Goal: Information Seeking & Learning: Learn about a topic

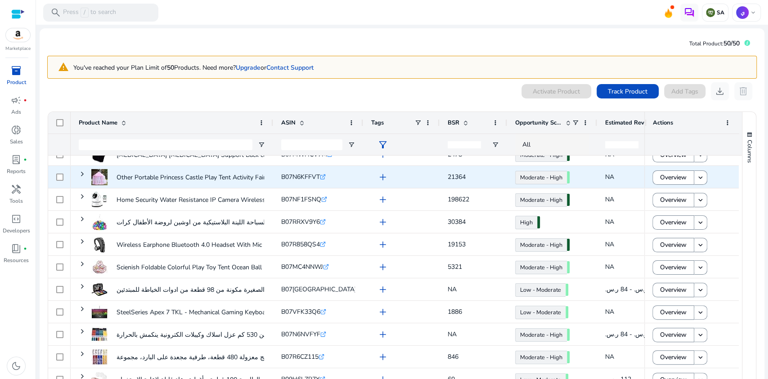
scroll to position [80, 0]
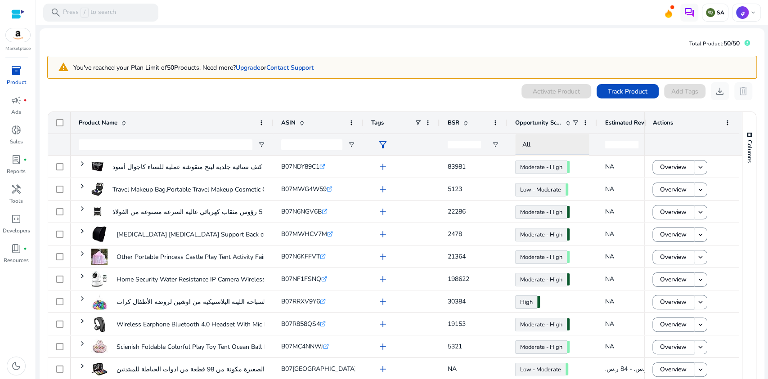
click at [530, 144] on span "All" at bounding box center [527, 144] width 8 height 9
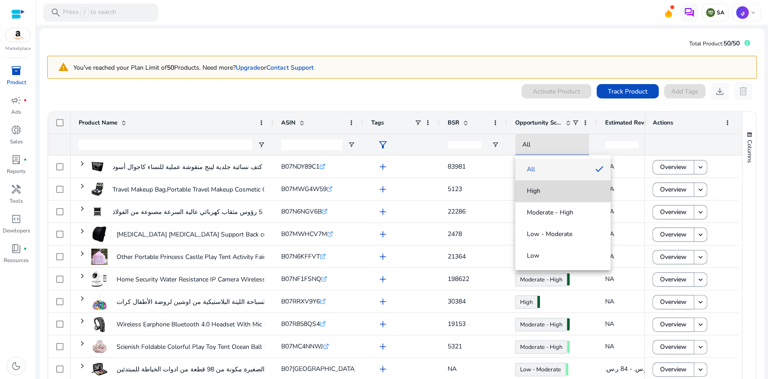
click at [551, 185] on mat-option "High" at bounding box center [562, 191] width 95 height 22
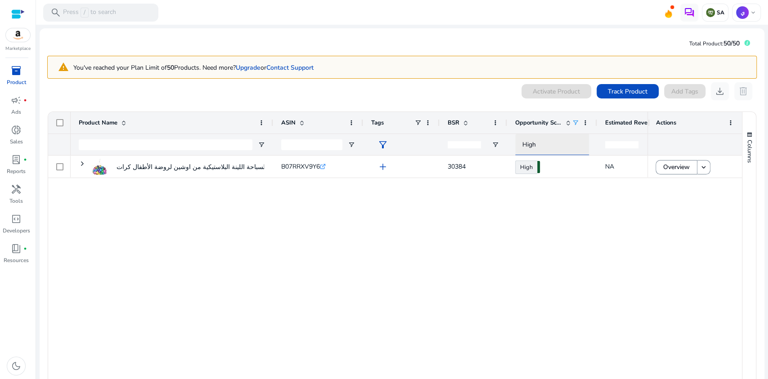
click at [540, 140] on div "High" at bounding box center [561, 145] width 76 height 10
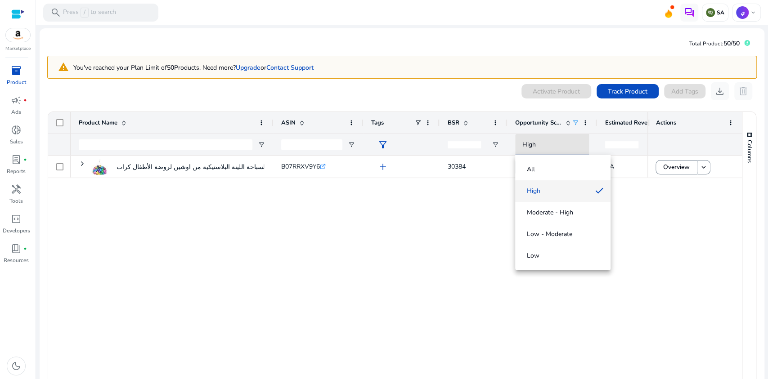
click at [574, 120] on div at bounding box center [384, 189] width 768 height 379
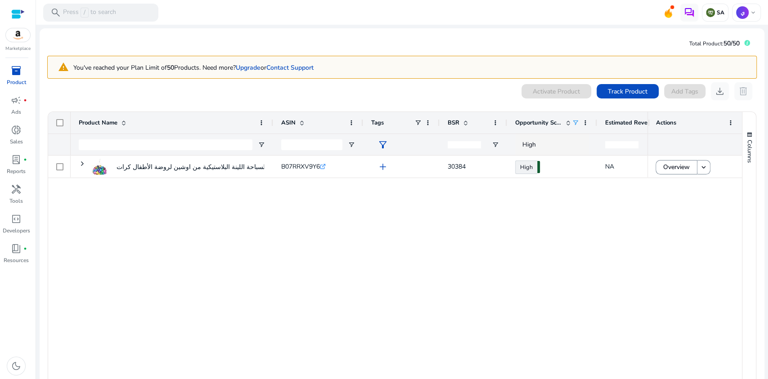
click at [574, 121] on span at bounding box center [575, 122] width 7 height 7
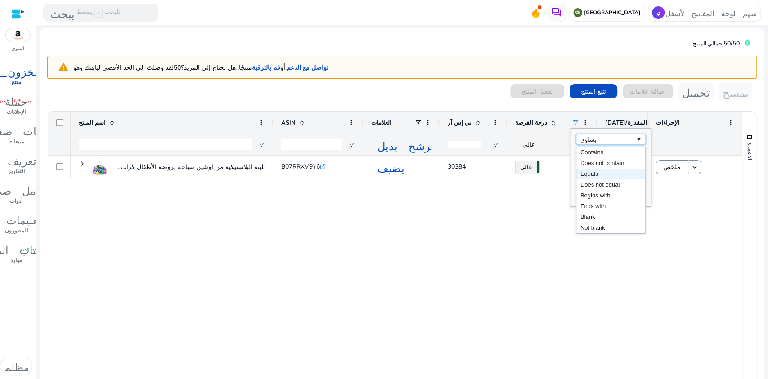
click at [634, 138] on div "يساوي" at bounding box center [608, 139] width 55 height 7
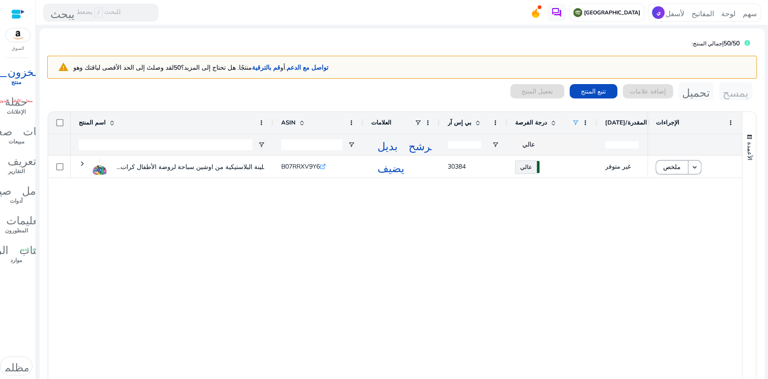
click at [545, 196] on div "كرات السباحة اللينة البلاستيكية من اوشين سباحة لروضة الأطفال كرات... B07RRXV9Y6…" at bounding box center [359, 273] width 577 height 234
click at [538, 121] on font "درجة الفرصة" at bounding box center [531, 123] width 32 height 8
click at [574, 120] on span at bounding box center [575, 122] width 7 height 7
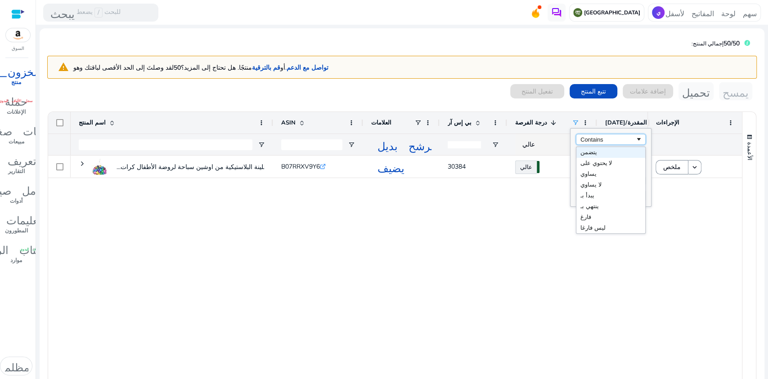
click at [609, 137] on div "Contains" at bounding box center [608, 139] width 55 height 7
click at [616, 136] on div "Begins with" at bounding box center [608, 139] width 55 height 7
click at [604, 140] on div "Ends with" at bounding box center [608, 139] width 55 height 7
click at [510, 221] on div "كرات السباحة اللينة البلاستيكية من اوشين سباحة لروضة الأطفال كرات... B07RRXV9Y6…" at bounding box center [359, 273] width 577 height 234
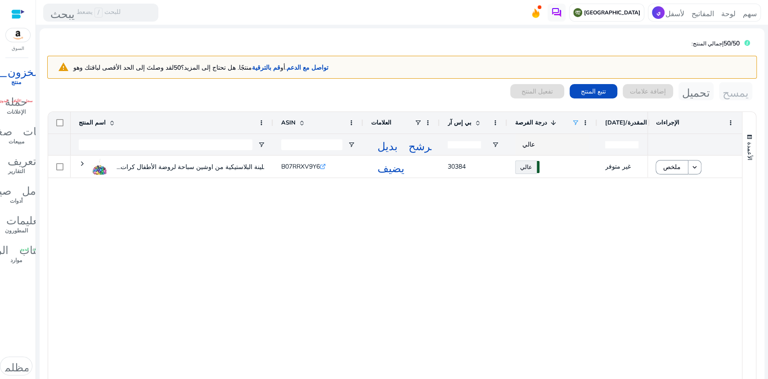
click at [550, 122] on span at bounding box center [553, 122] width 7 height 7
click at [529, 146] on font "عالي" at bounding box center [529, 144] width 13 height 9
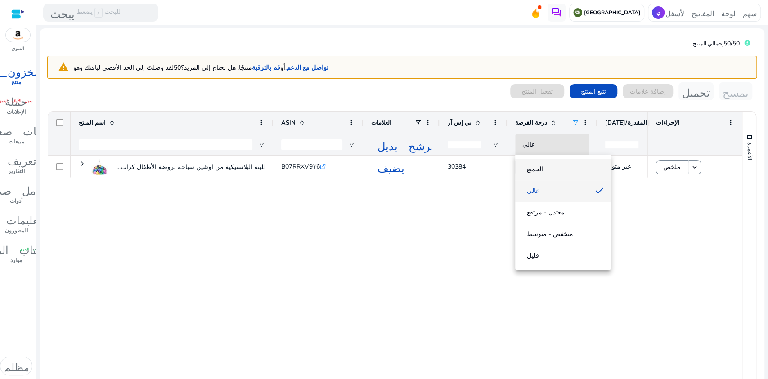
click at [541, 167] on span "الجميع" at bounding box center [563, 169] width 81 height 9
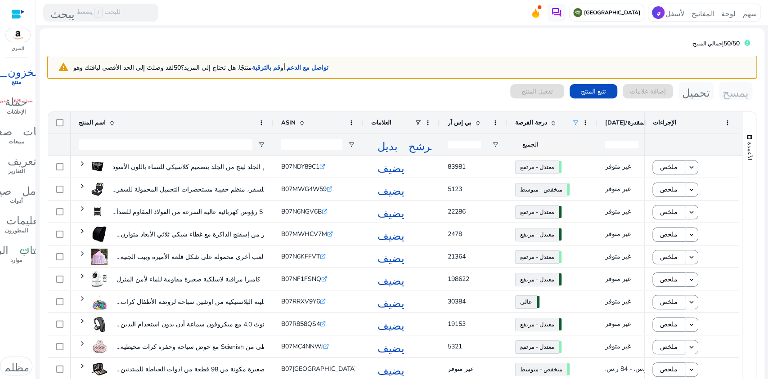
click at [575, 122] on span at bounding box center [575, 122] width 7 height 7
click at [599, 138] on div "Equals" at bounding box center [608, 139] width 55 height 7
click at [600, 154] on input "Filter Value" at bounding box center [611, 154] width 70 height 11
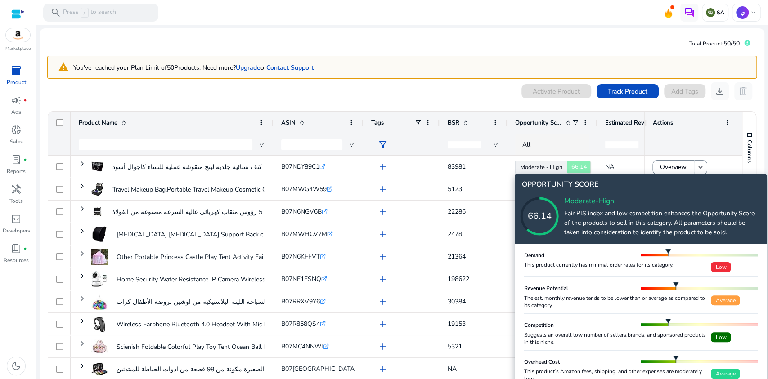
click at [554, 167] on icon at bounding box center [549, 207] width 90 height 90
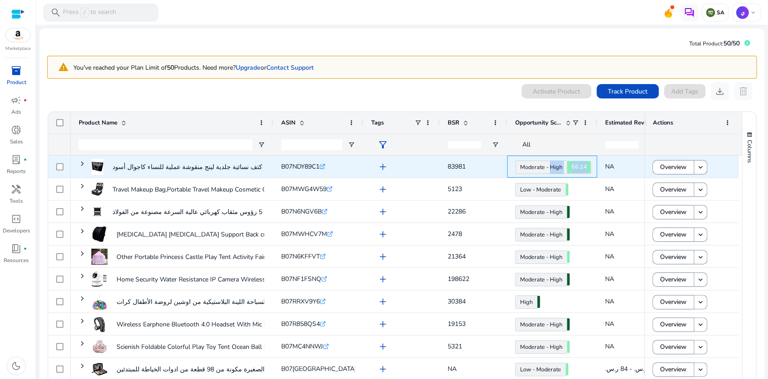
click at [554, 167] on link "Moderate - High 66.14" at bounding box center [541, 168] width 52 height 14
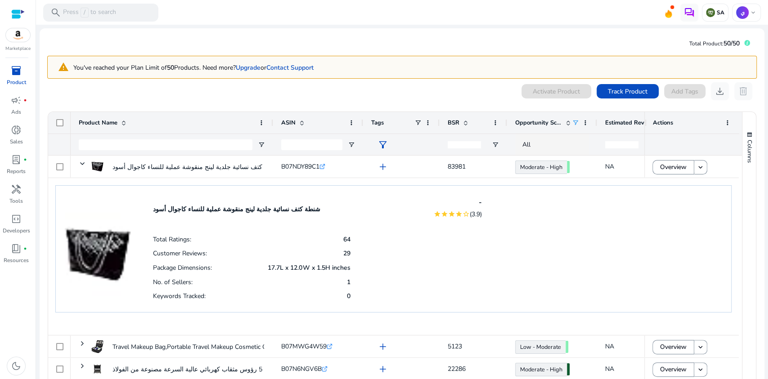
click at [574, 120] on span at bounding box center [575, 122] width 7 height 7
type input "*"
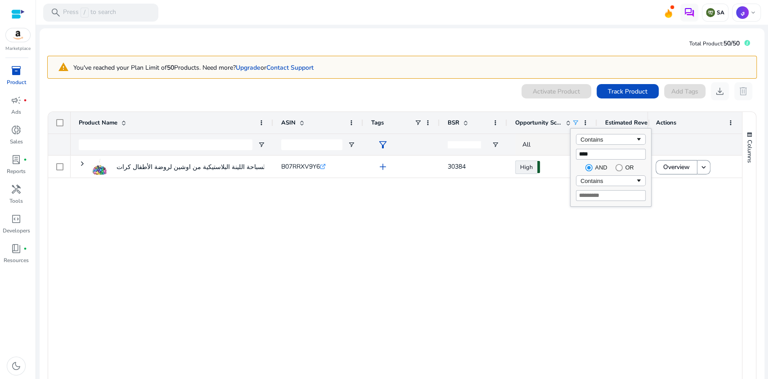
drag, startPoint x: 583, startPoint y: 153, endPoint x: 577, endPoint y: 155, distance: 6.6
click at [577, 155] on input "****" at bounding box center [611, 154] width 70 height 11
click at [586, 153] on input "****" at bounding box center [611, 154] width 70 height 11
click at [586, 152] on input "****" at bounding box center [611, 154] width 70 height 11
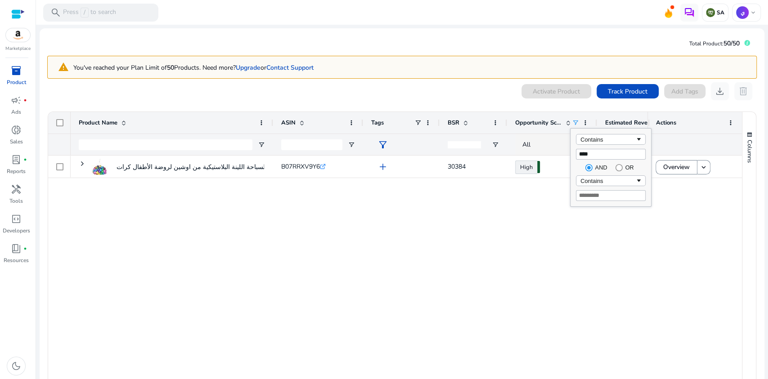
type input "****"
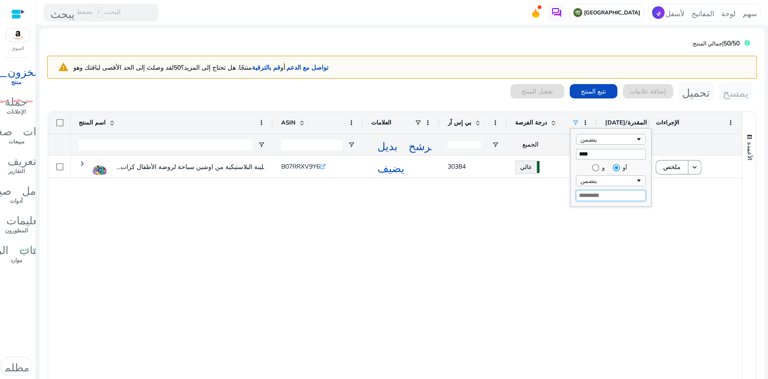
click at [599, 200] on input "Filter Value" at bounding box center [611, 195] width 70 height 11
click at [624, 139] on div "يتضمن" at bounding box center [608, 139] width 55 height 7
click at [619, 138] on div "Ends with" at bounding box center [608, 139] width 55 height 7
click at [539, 148] on div "الجميع" at bounding box center [561, 145] width 76 height 10
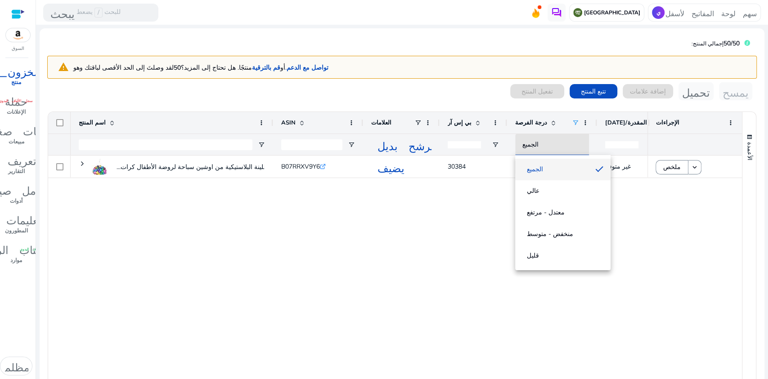
click at [548, 167] on span "الجميع" at bounding box center [556, 169] width 66 height 9
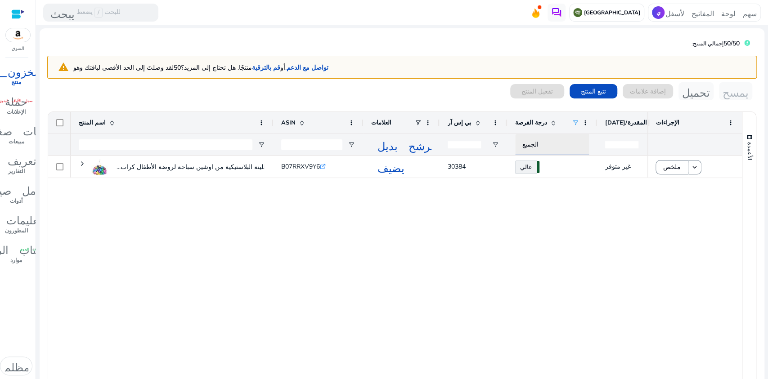
click at [536, 144] on div "الجميع" at bounding box center [561, 145] width 76 height 10
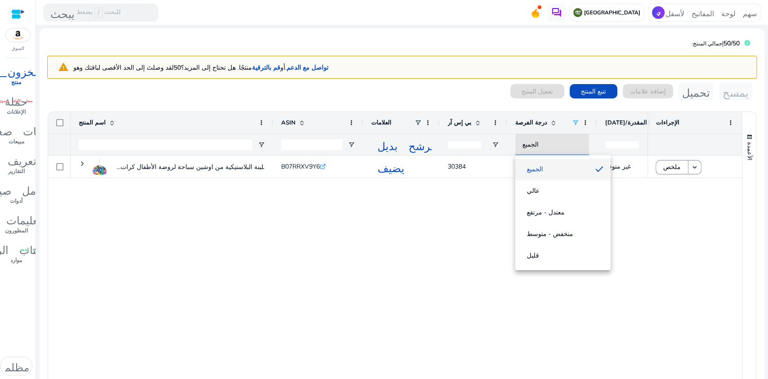
click at [542, 169] on span "الجميع" at bounding box center [556, 169] width 66 height 9
click at [574, 119] on span at bounding box center [575, 122] width 7 height 7
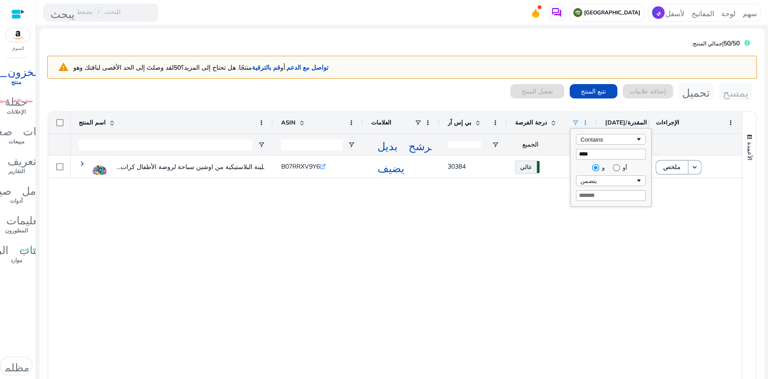
click at [584, 122] on span at bounding box center [585, 122] width 7 height 7
click at [515, 229] on div "كرات السباحة اللينة البلاستيكية من اوشين سباحة لروضة الأطفال كرات... B07RRXV9Y6…" at bounding box center [359, 273] width 577 height 234
click at [575, 120] on span at bounding box center [575, 122] width 7 height 7
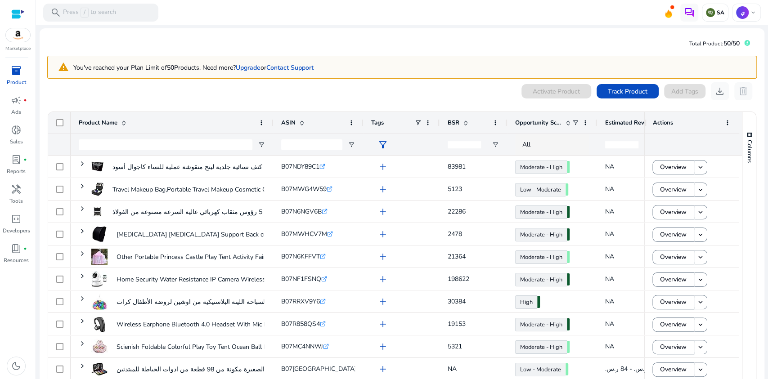
click at [460, 121] on span at bounding box center [465, 122] width 10 height 7
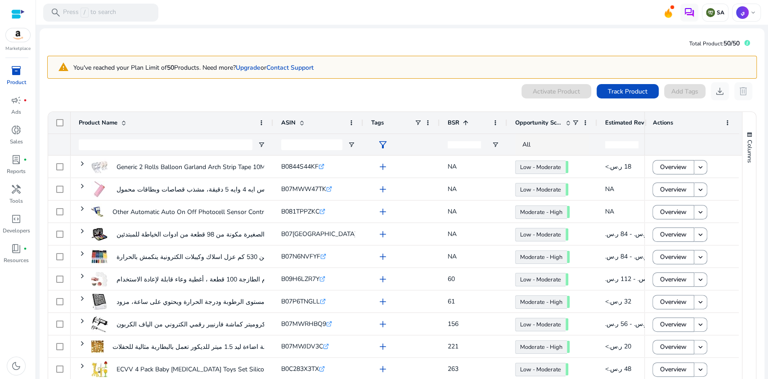
click at [460, 121] on span at bounding box center [465, 122] width 10 height 7
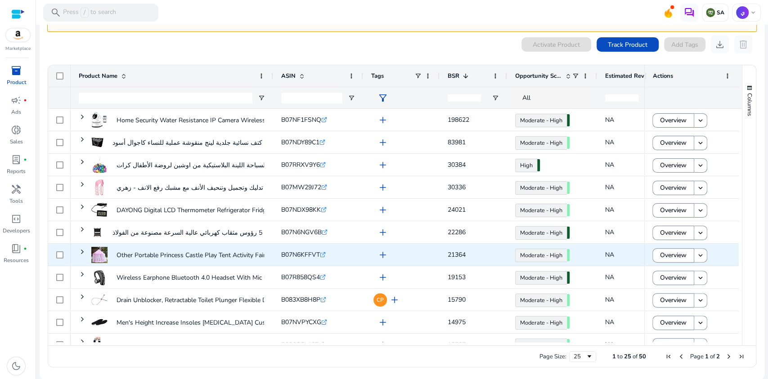
scroll to position [21, 0]
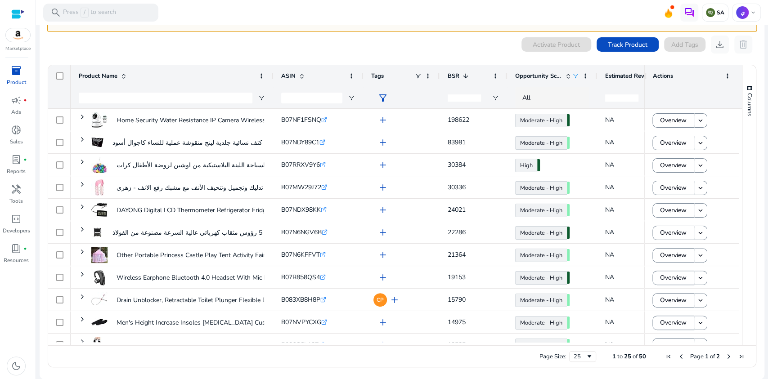
click at [575, 75] on span at bounding box center [575, 75] width 7 height 7
click at [492, 59] on div "0 products selected Activate Product Track Product Add Tags download delete Pre…" at bounding box center [402, 204] width 710 height 337
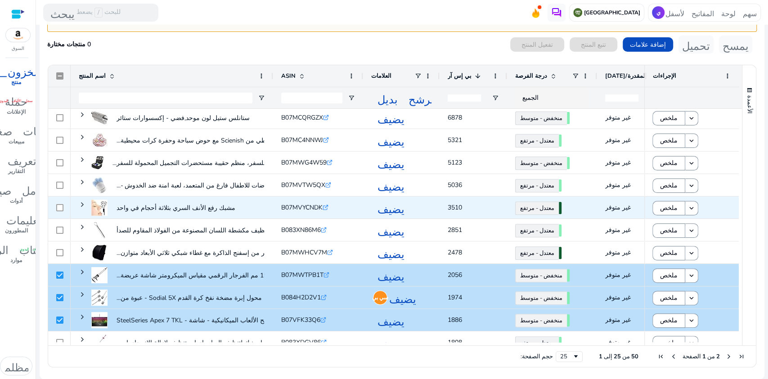
scroll to position [329, 0]
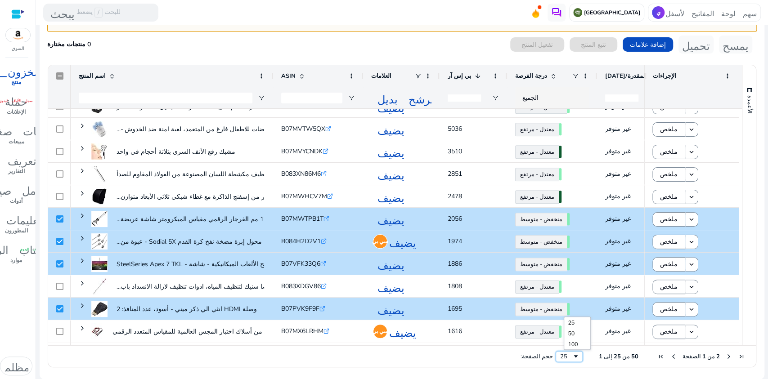
click at [572, 356] on div "25" at bounding box center [566, 357] width 12 height 8
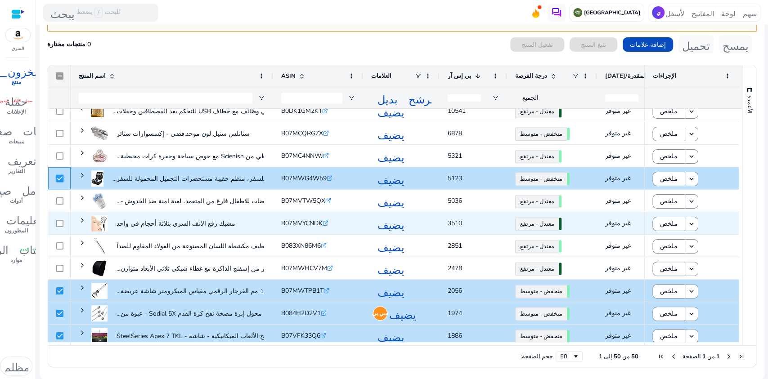
scroll to position [774, 0]
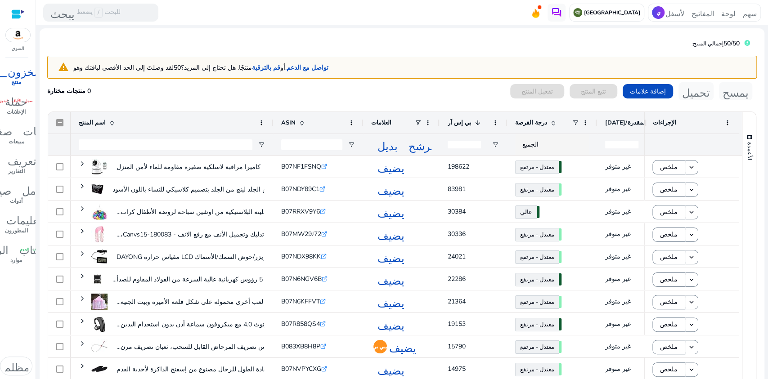
click at [617, 121] on font "الإيرادات المقدرة/[DATE]" at bounding box center [637, 123] width 65 height 8
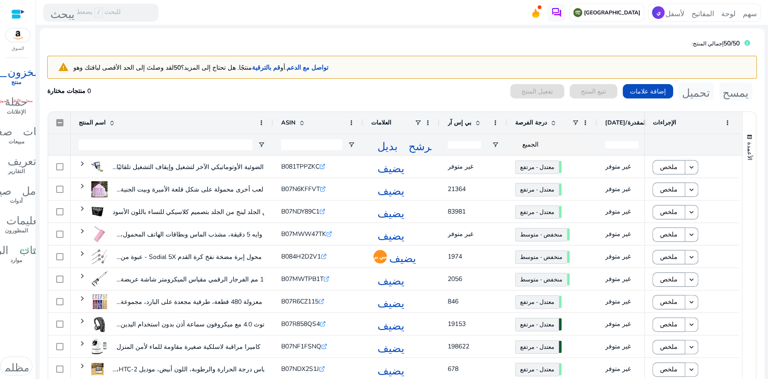
click at [617, 121] on font "الإيرادات المقدرة/[DATE]" at bounding box center [637, 123] width 65 height 8
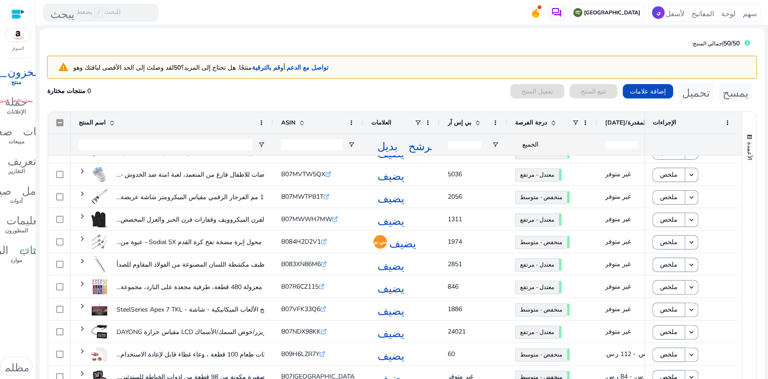
click at [623, 119] on font "الإيرادات المقدرة/[DATE]" at bounding box center [637, 123] width 65 height 8
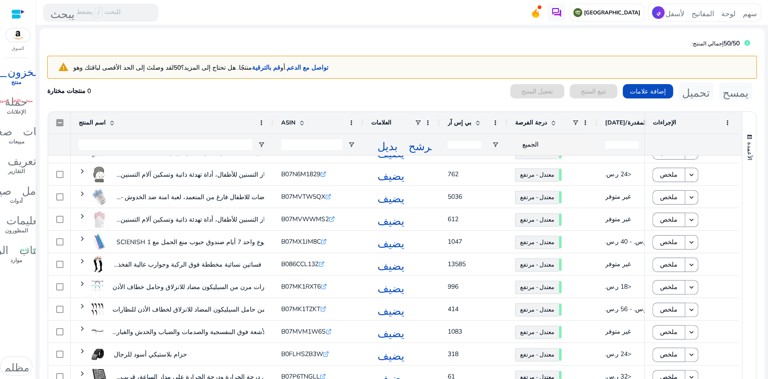
click at [623, 120] on font "الإيرادات المقدرة/[DATE]" at bounding box center [637, 123] width 65 height 8
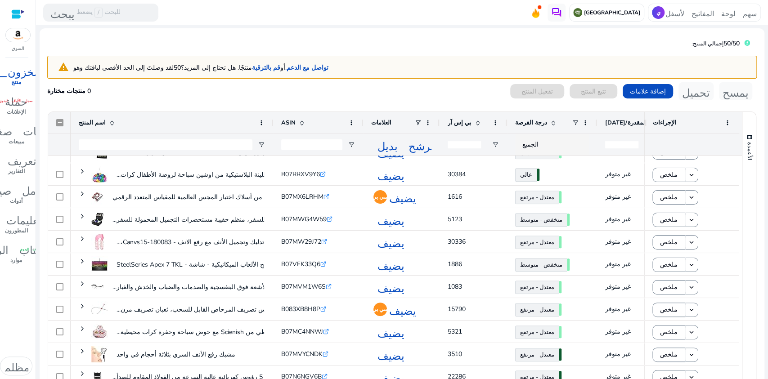
click at [623, 120] on font "الإيرادات المقدرة/[DATE]" at bounding box center [637, 123] width 65 height 8
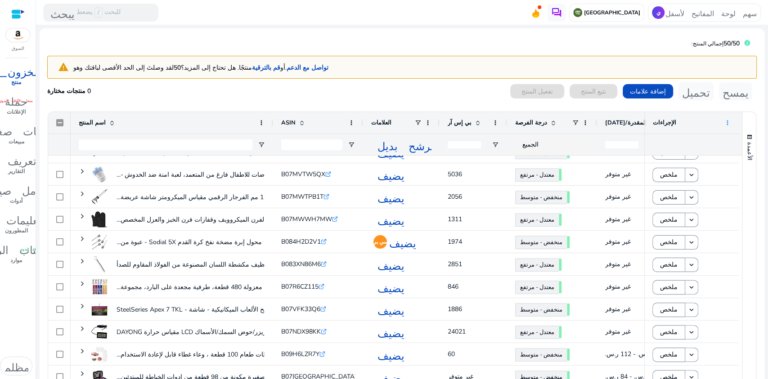
click at [726, 120] on span at bounding box center [727, 122] width 7 height 7
click at [527, 122] on font "درجة الفرصة" at bounding box center [531, 123] width 32 height 8
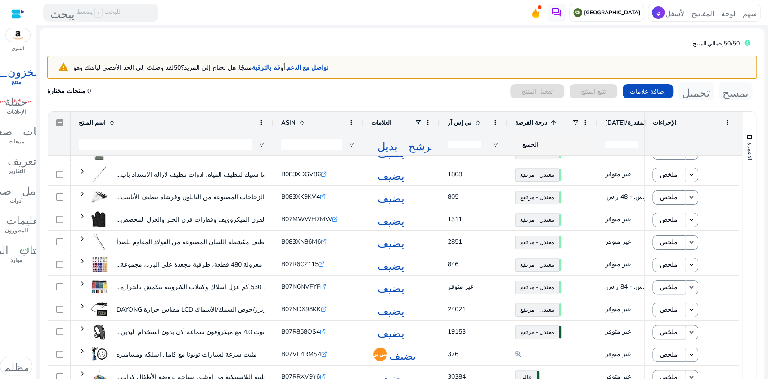
click at [456, 122] on font "بي إس آر" at bounding box center [460, 123] width 24 height 8
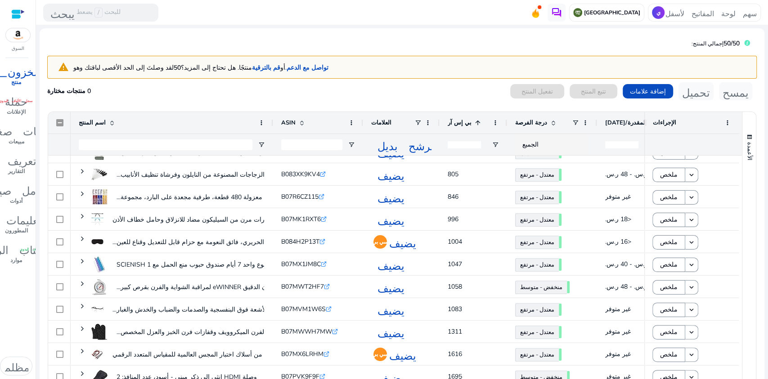
click at [403, 97] on div "0 منتجات مختارة تفعيل المنتج تتبع المنتج إضافة علامات تحميل يمسح" at bounding box center [402, 91] width 710 height 18
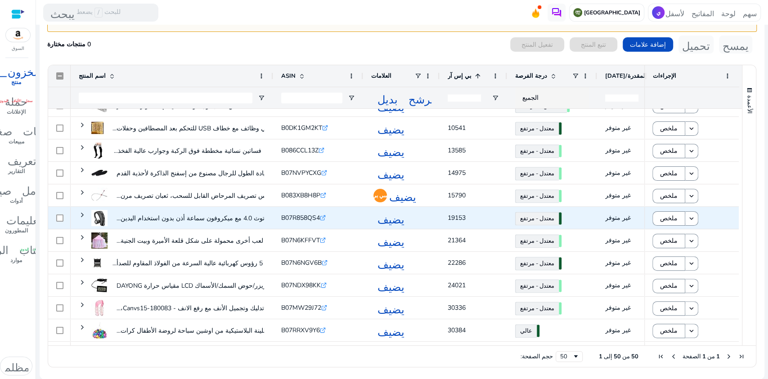
scroll to position [891, 0]
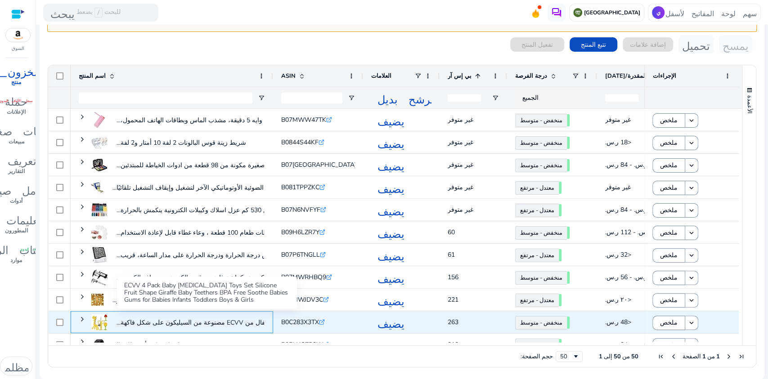
click at [118, 322] on font "مجموعة من 4 ألعاب تسنين للأطفال من ECVV مصنوعة من السيليكون على شكل فاكهة..." at bounding box center [233, 323] width 232 height 9
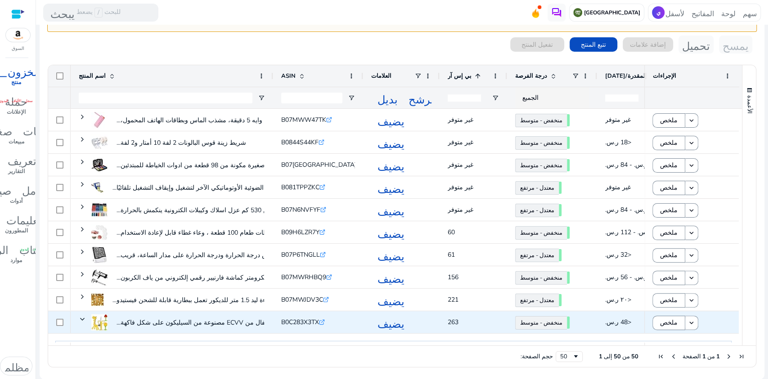
click at [336, 321] on div "B0C283X3TX .st0{fill:#2c8af8}" at bounding box center [348, 322] width 135 height 18
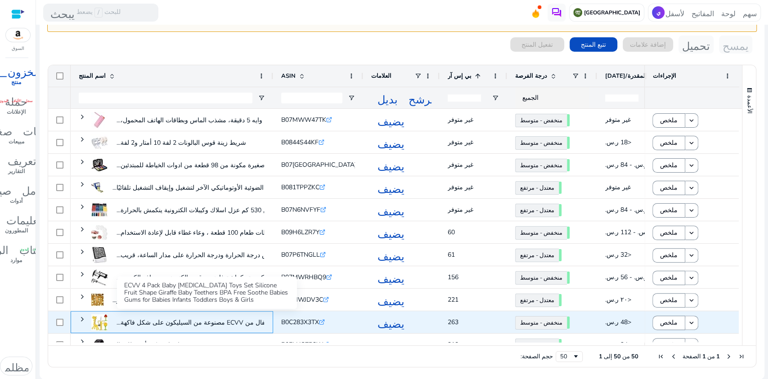
click at [213, 322] on font "مجموعة من 4 ألعاب تسنين للأطفال من ECVV مصنوعة من السيليكون على شكل فاكهة..." at bounding box center [233, 323] width 232 height 9
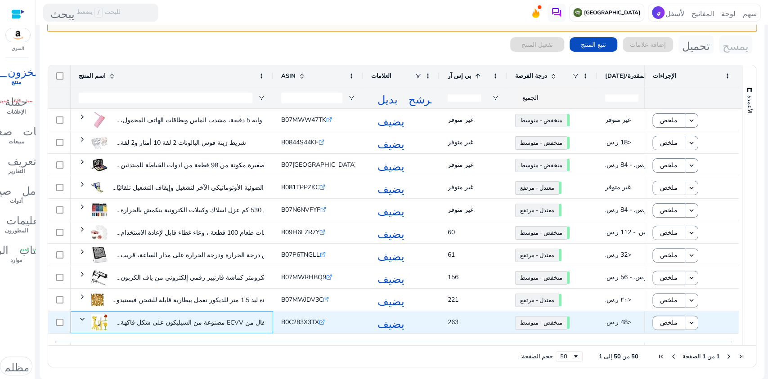
click at [79, 319] on span at bounding box center [82, 319] width 7 height 7
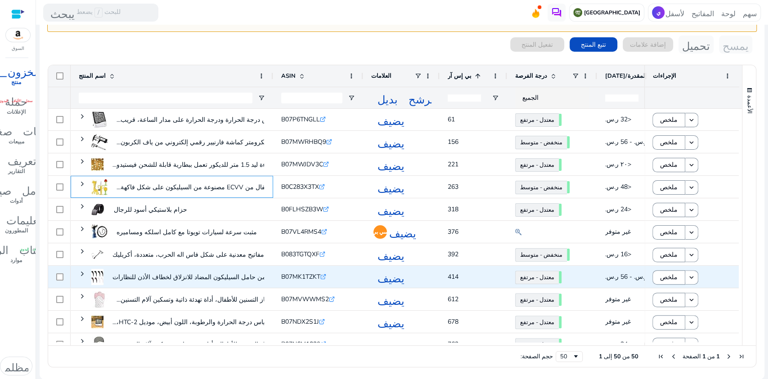
scroll to position [140, 0]
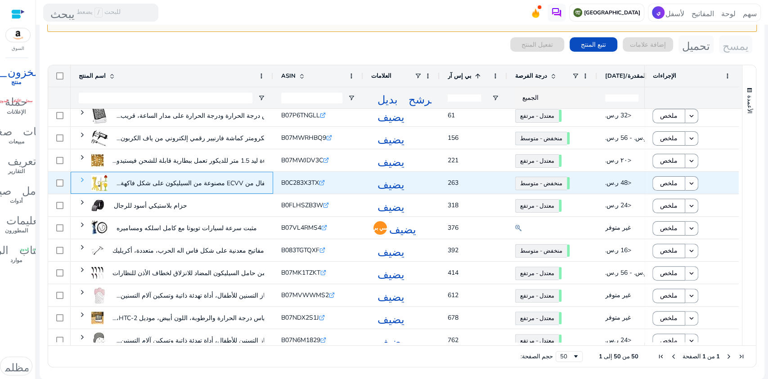
click at [80, 177] on span at bounding box center [82, 179] width 7 height 7
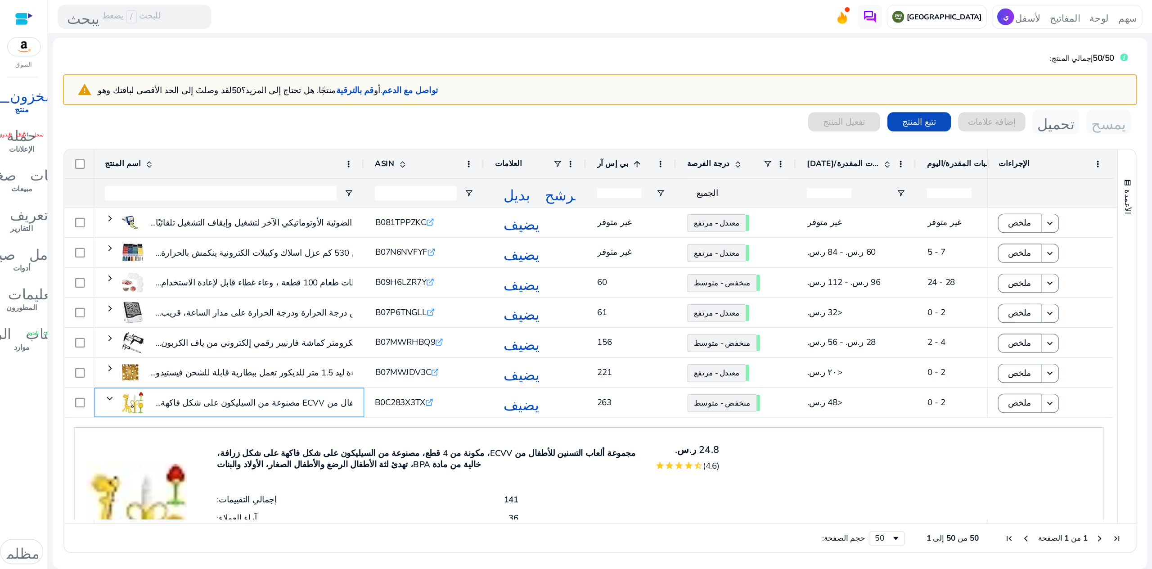
scroll to position [68, 0]
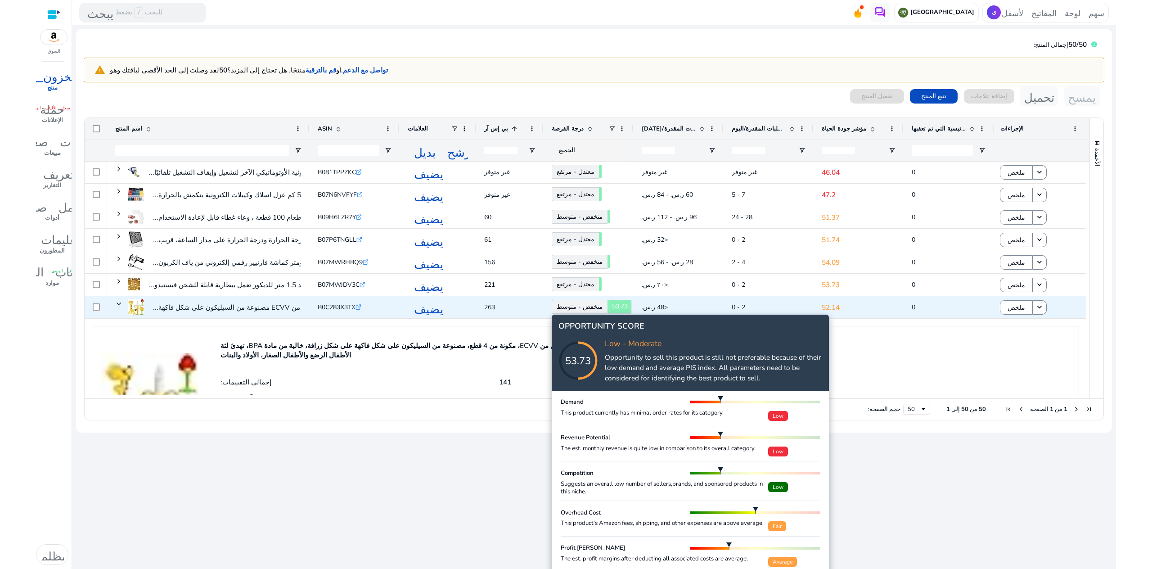
click at [587, 303] on font "منخفض - متوسط" at bounding box center [580, 306] width 46 height 9
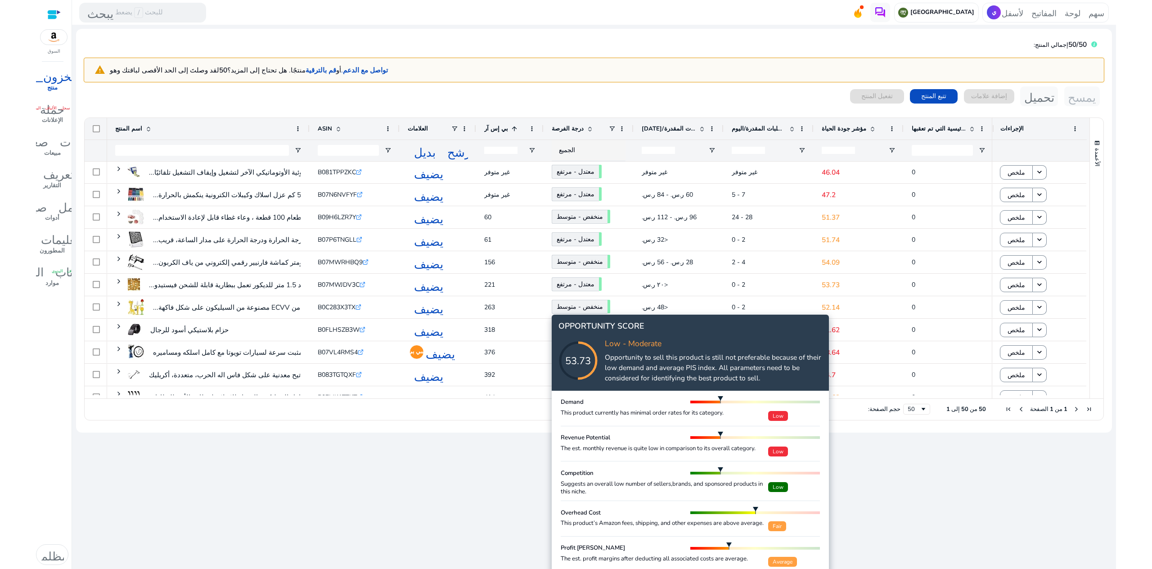
drag, startPoint x: 617, startPoint y: 360, endPoint x: 793, endPoint y: 384, distance: 177.1
click at [768, 379] on div "53.73 Low - Moderate Opportunity to sell this product is still not preferable b…" at bounding box center [691, 360] width 264 height 51
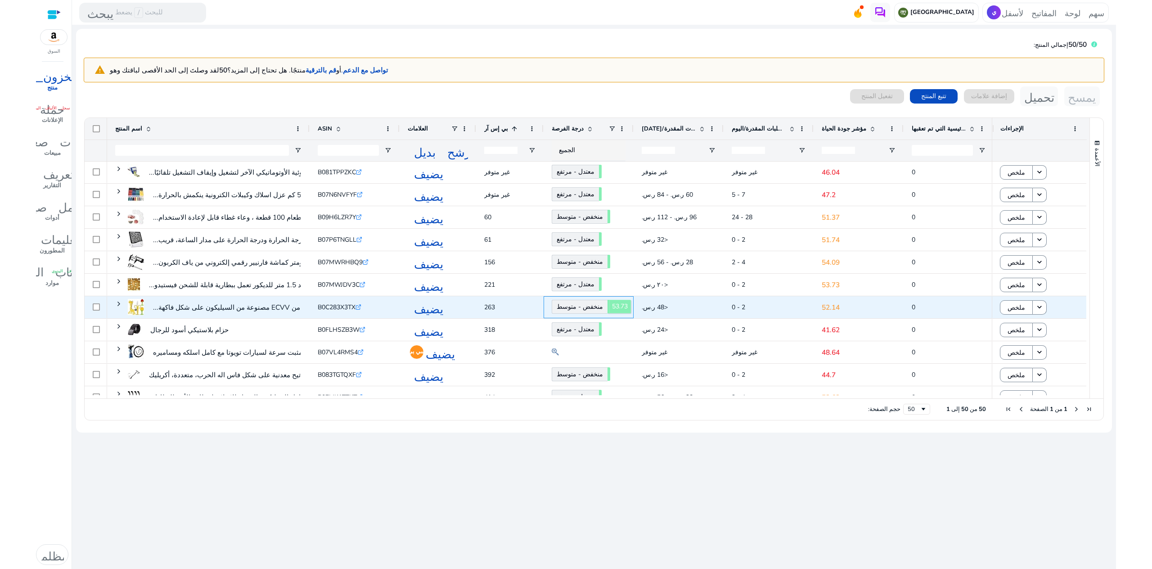
click at [569, 304] on font "منخفض - متوسط" at bounding box center [580, 306] width 46 height 9
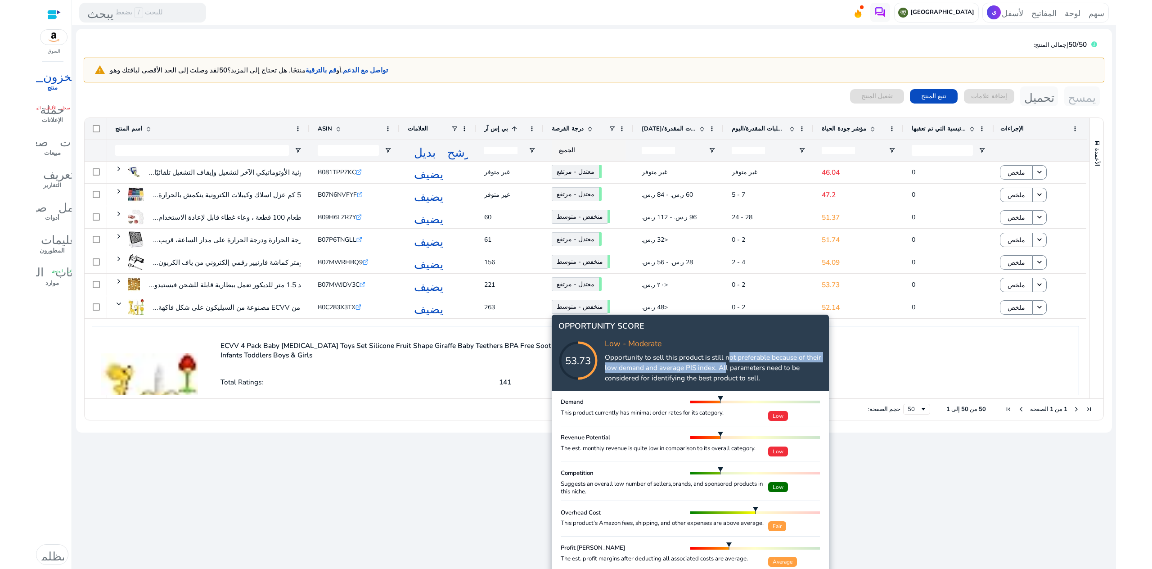
drag, startPoint x: 723, startPoint y: 369, endPoint x: 726, endPoint y: 363, distance: 6.4
click at [725, 360] on p "Opportunity to sell this product is still not preferable because of their low d…" at bounding box center [713, 367] width 217 height 31
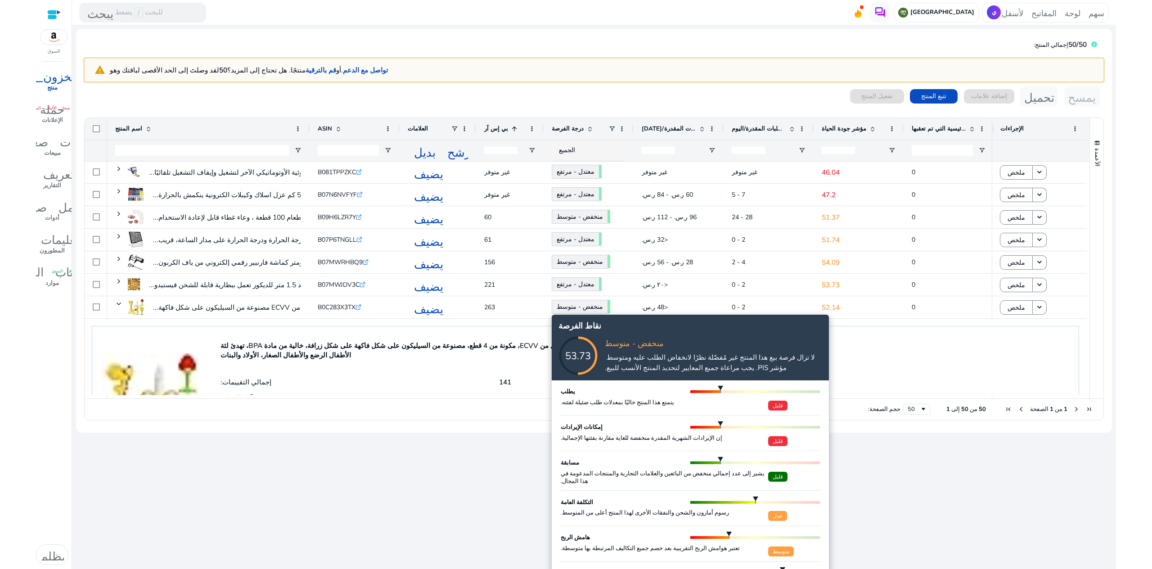
click at [562, 303] on icon at bounding box center [587, 347] width 90 height 90
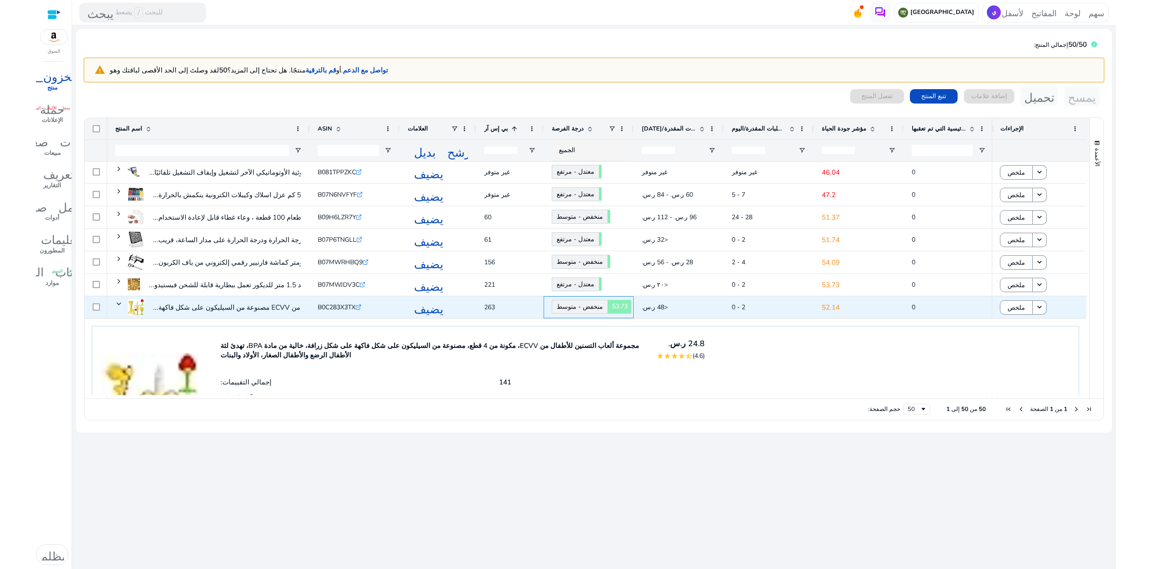
click at [562, 303] on font "منخفض - متوسط" at bounding box center [580, 306] width 46 height 9
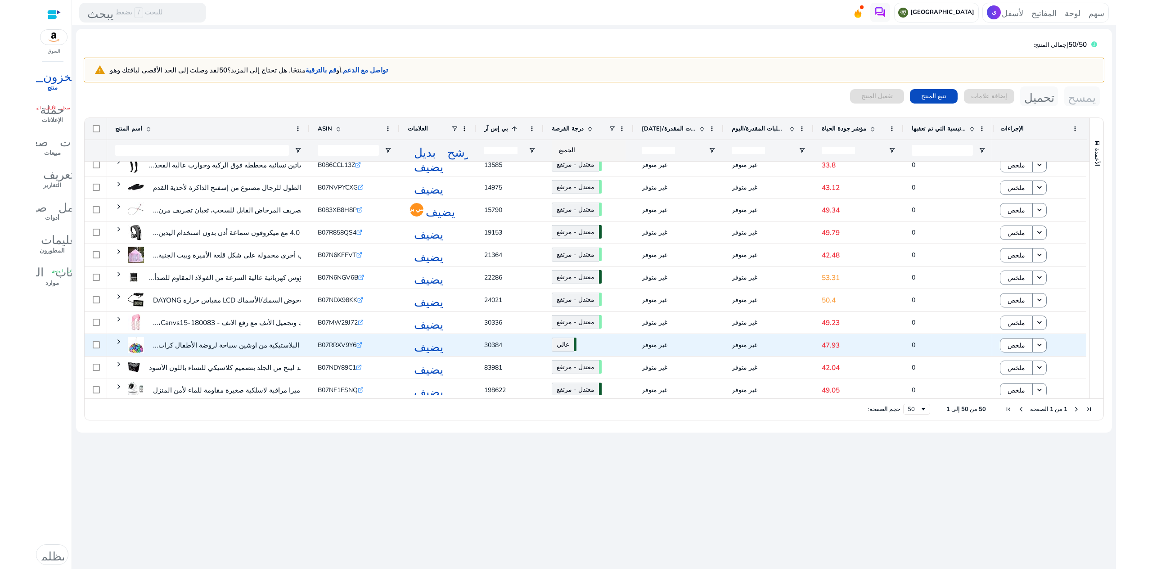
scroll to position [892, 0]
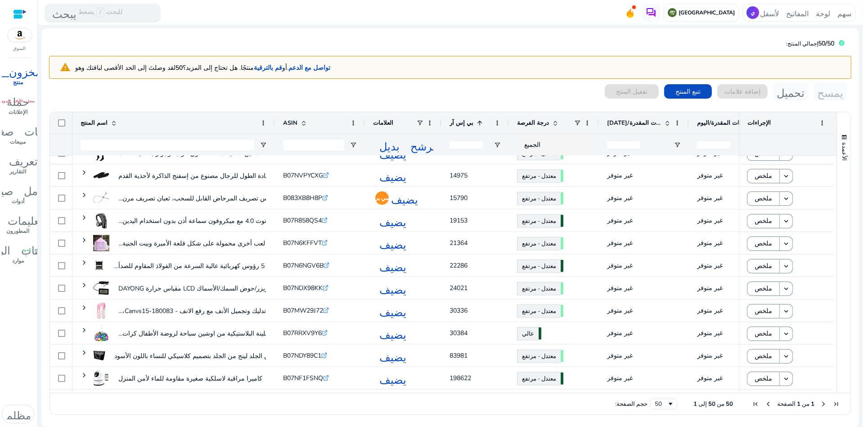
scroll to position [891, 0]
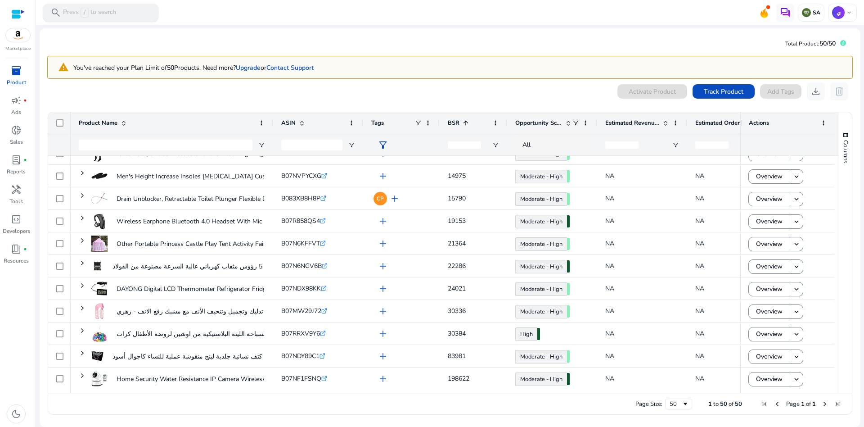
click at [445, 100] on div "0 products selected Activate Product Track Product Add Tags download delete Pre…" at bounding box center [450, 250] width 806 height 337
click at [844, 147] on span "Columns" at bounding box center [846, 151] width 8 height 23
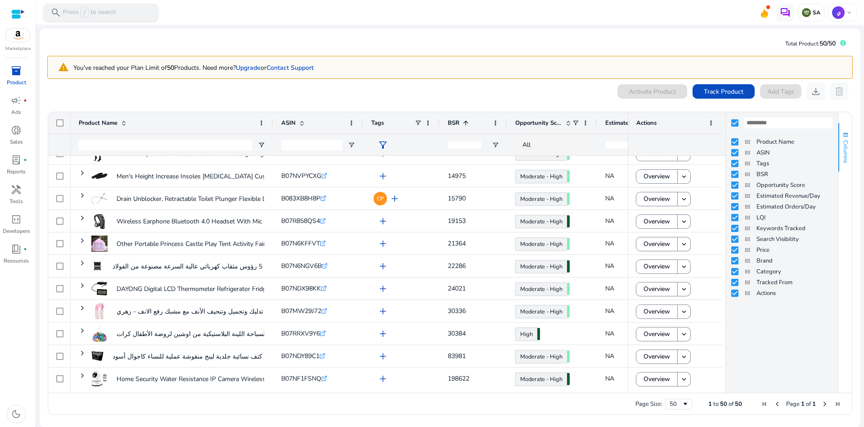
click at [844, 147] on span "Columns" at bounding box center [846, 151] width 8 height 23
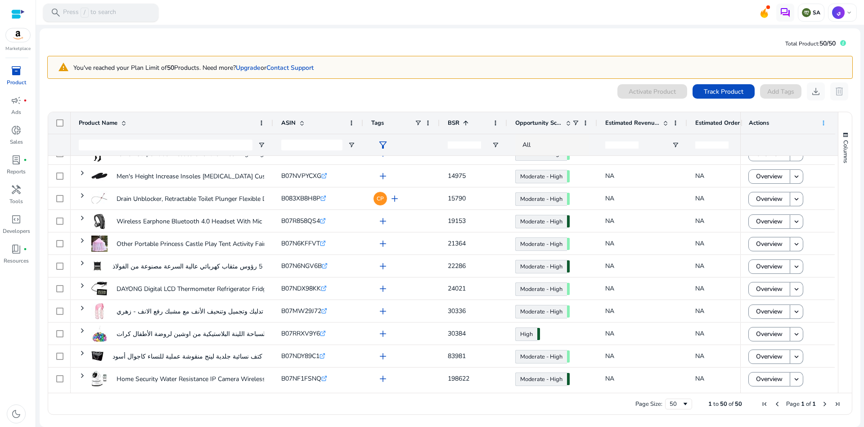
click at [825, 121] on span at bounding box center [823, 122] width 7 height 7
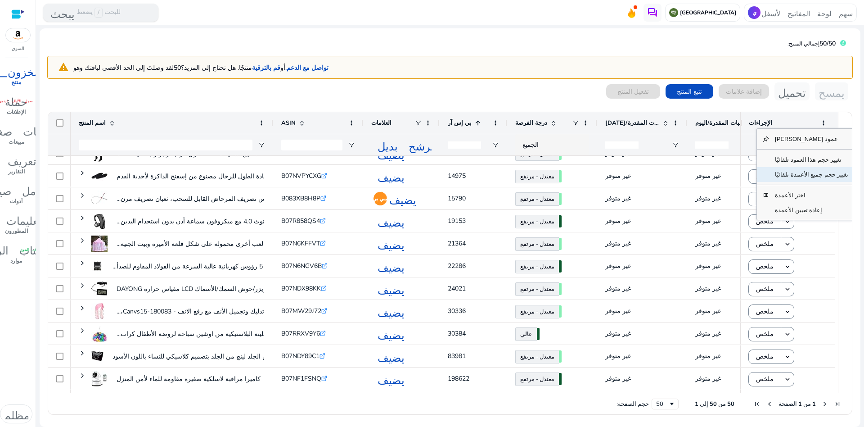
click at [826, 177] on font "تغيير حجم جميع الأعمدة تلقائيًا" at bounding box center [811, 174] width 73 height 7
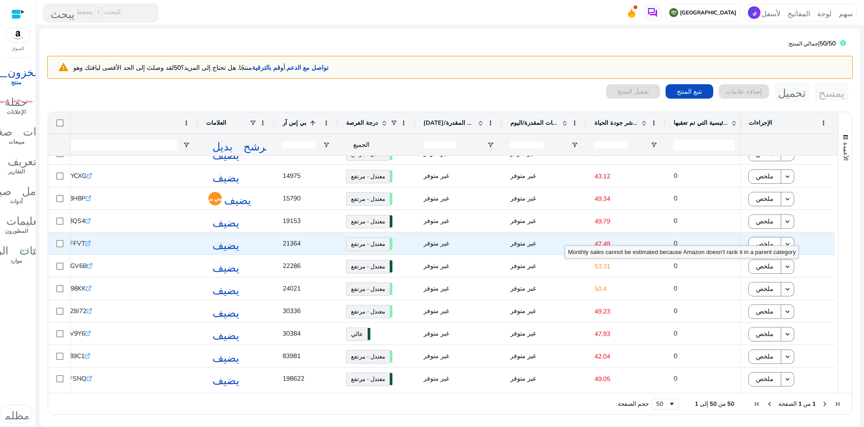
scroll to position [0, 0]
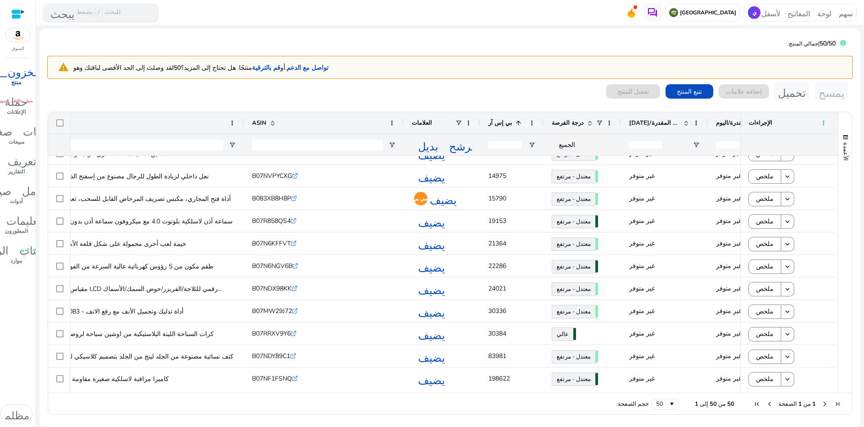
click at [822, 122] on span at bounding box center [823, 122] width 7 height 7
click at [810, 159] on font "تغيير حجم هذا العمود تلقائيًا" at bounding box center [808, 159] width 67 height 7
click at [823, 121] on span at bounding box center [823, 122] width 7 height 7
click at [828, 175] on font "تغيير حجم جميع الأعمدة تلقائيًا" at bounding box center [811, 174] width 73 height 7
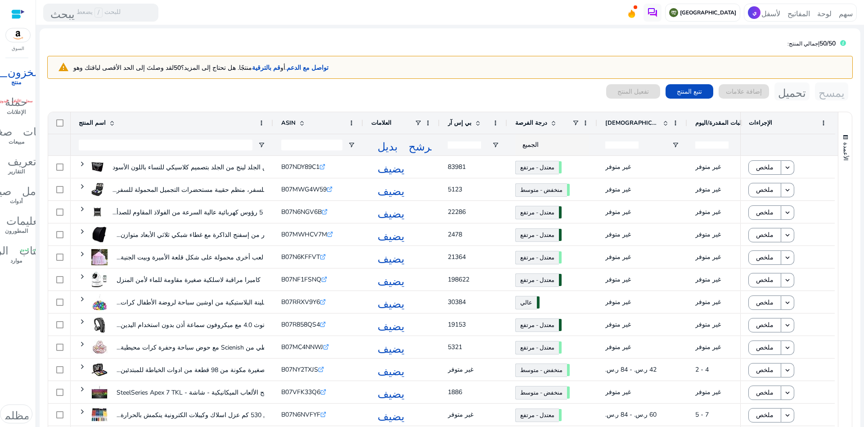
click at [626, 121] on font "[DEMOGRAPHIC_DATA] المقدرة/اليوم" at bounding box center [657, 123] width 104 height 8
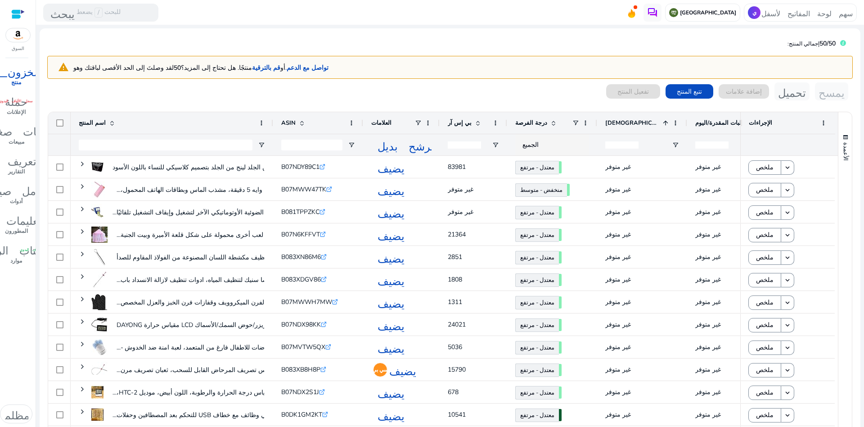
click at [628, 121] on font "[DEMOGRAPHIC_DATA] المقدرة/اليوم" at bounding box center [657, 123] width 104 height 8
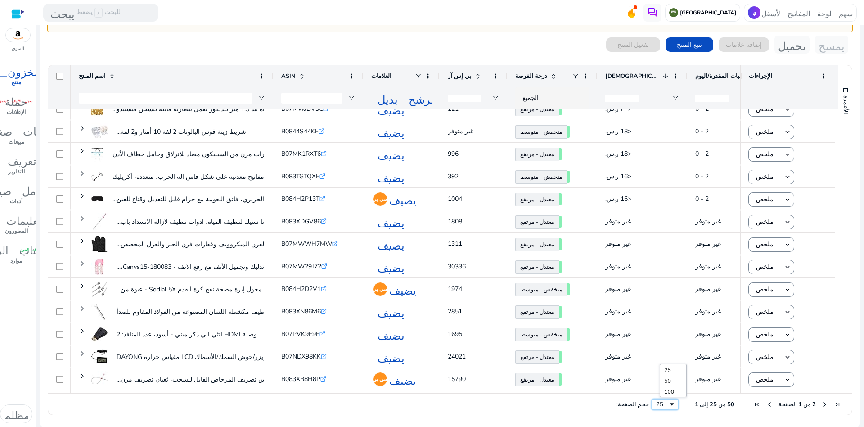
click at [676, 404] on span "حجم الصفحة" at bounding box center [671, 404] width 7 height 7
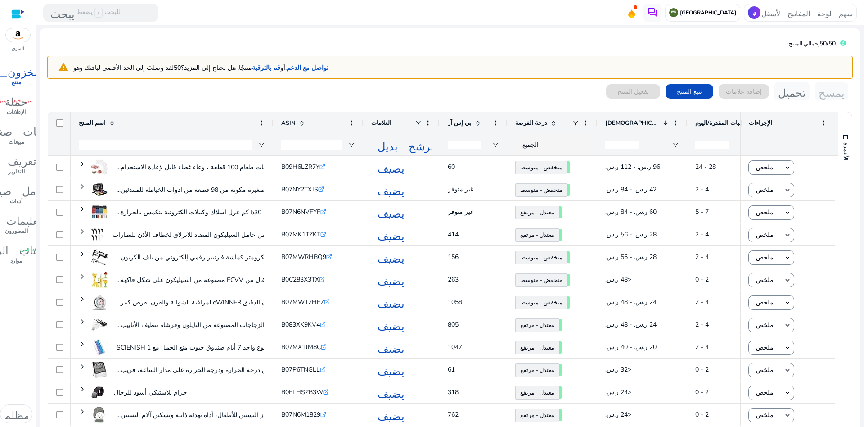
click at [518, 90] on div "0 منتجات مختارة تفعيل المنتج تتبع المنتج إضافة علامات تحميل يمسح" at bounding box center [450, 91] width 806 height 18
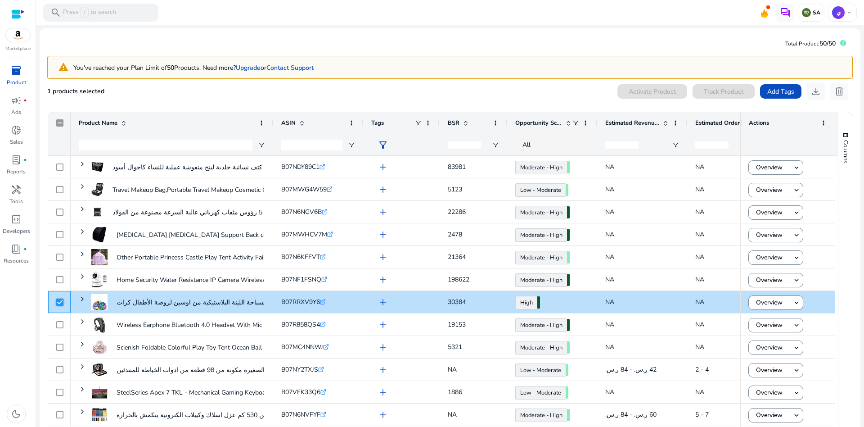
scroll to position [47, 0]
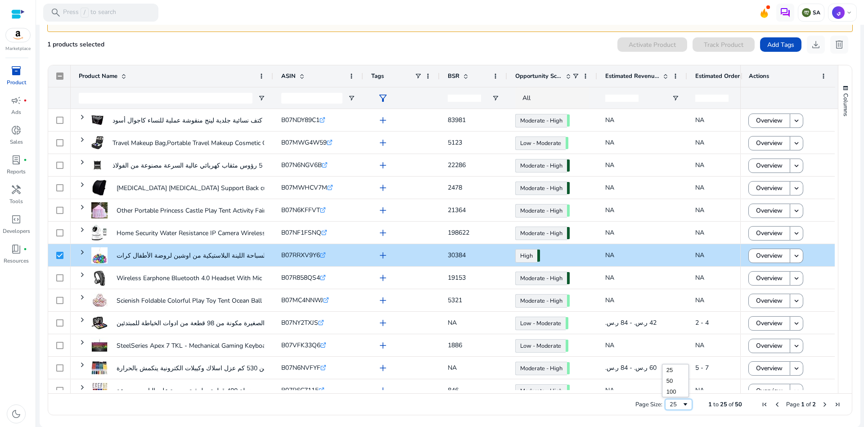
click at [682, 402] on span "Page Size" at bounding box center [685, 404] width 7 height 7
click at [628, 72] on span "Estimated Revenue/Day" at bounding box center [632, 76] width 54 height 8
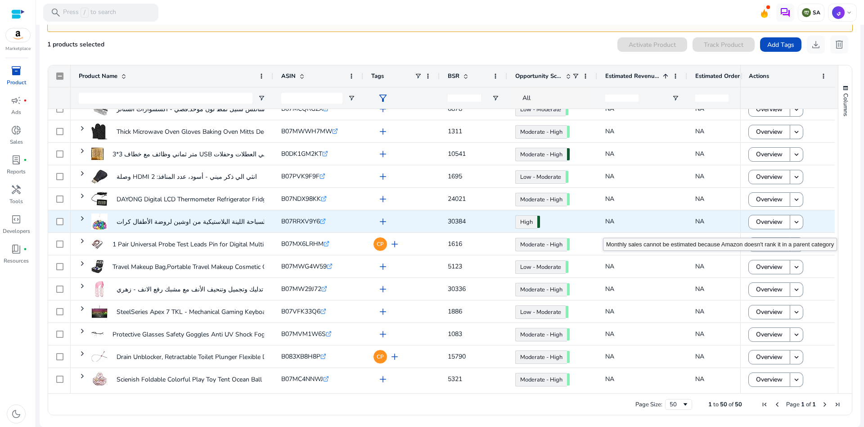
scroll to position [0, 0]
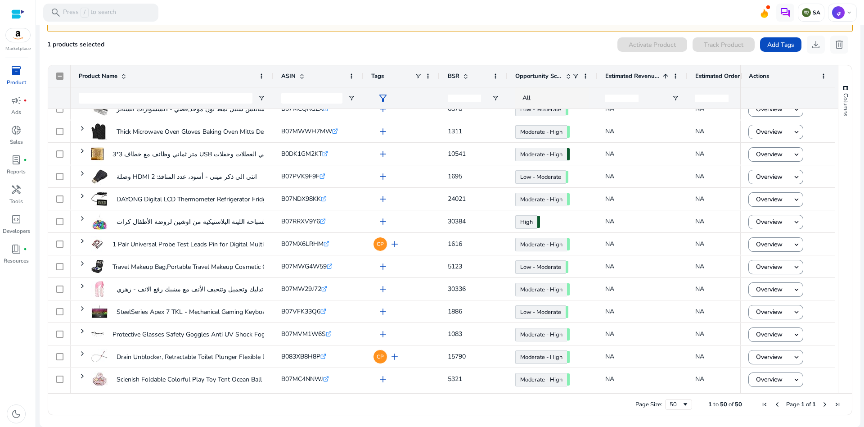
click at [639, 72] on span "Estimated Revenue/Day" at bounding box center [632, 76] width 54 height 8
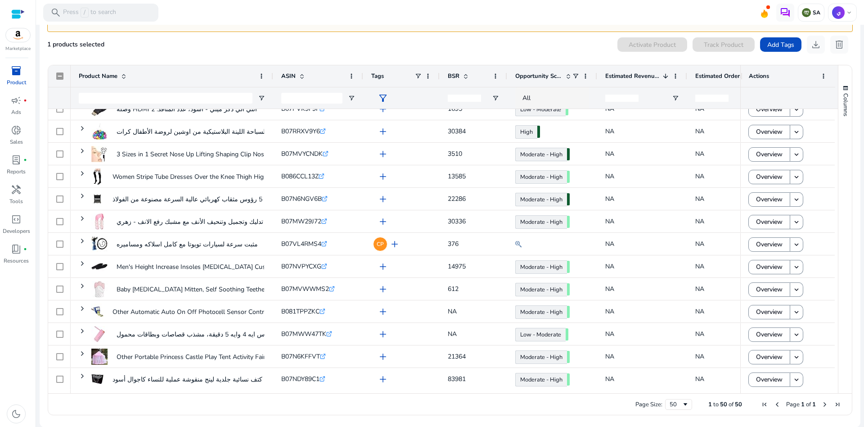
click at [639, 72] on span "Estimated Revenue/Day" at bounding box center [632, 76] width 54 height 8
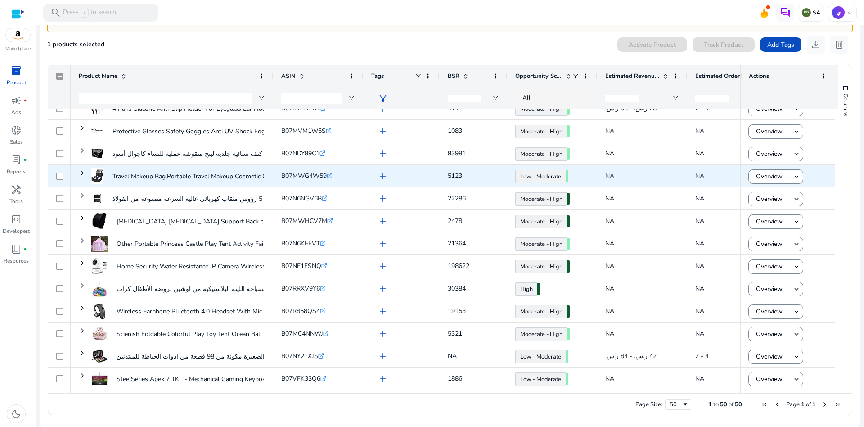
scroll to position [522, 0]
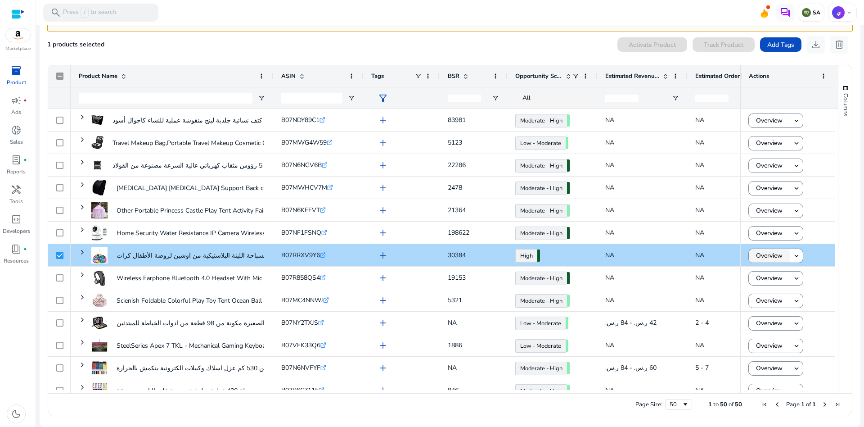
click at [771, 252] on span "Overview" at bounding box center [769, 255] width 27 height 18
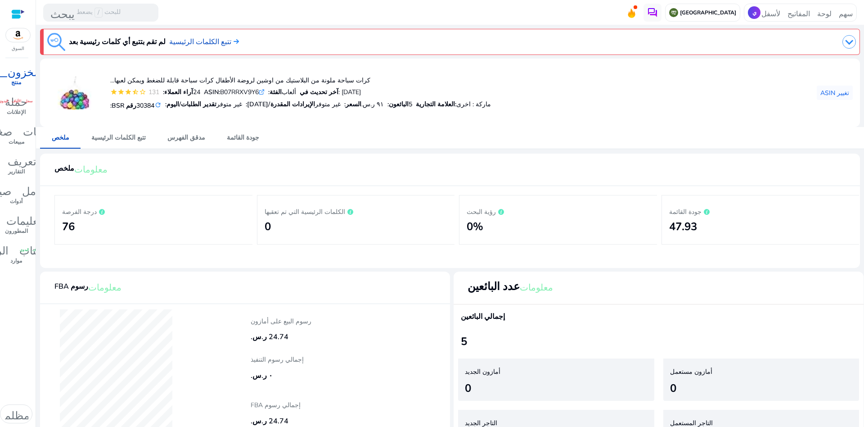
click at [559, 140] on div "ملخص تتبع الكلمات الرئيسية مدقق الفهرس جودة القائمة" at bounding box center [450, 138] width 820 height 22
click at [227, 140] on font "جودة القائمة" at bounding box center [243, 137] width 32 height 9
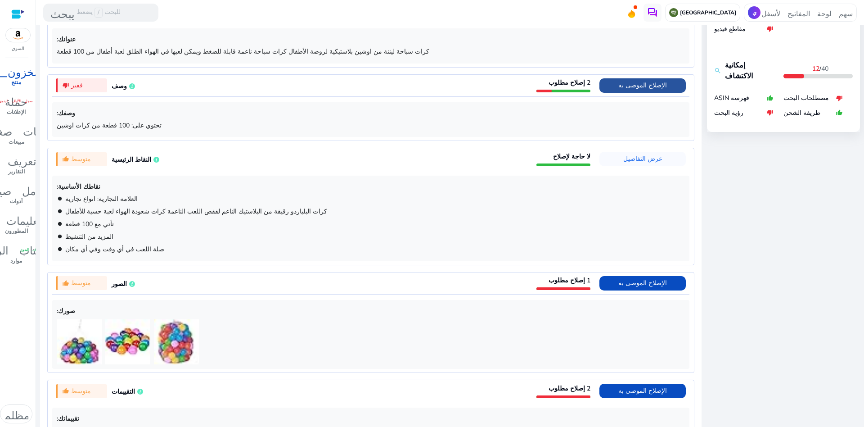
click at [638, 83] on font "الإصلاح الموصى به" at bounding box center [642, 85] width 49 height 9
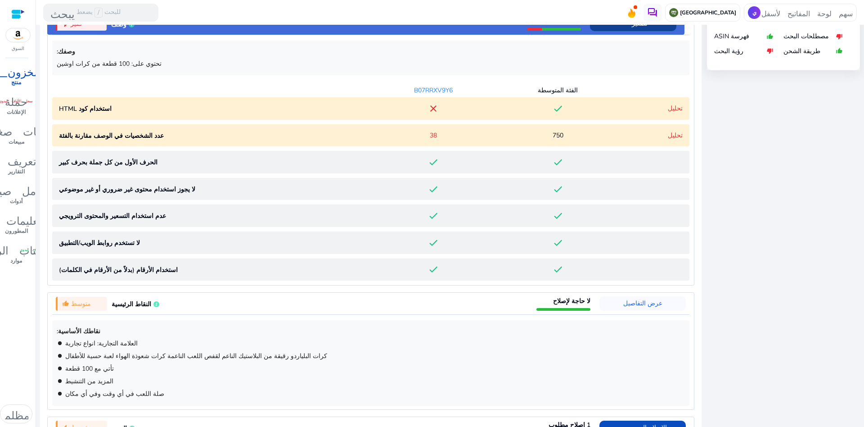
scroll to position [471, 0]
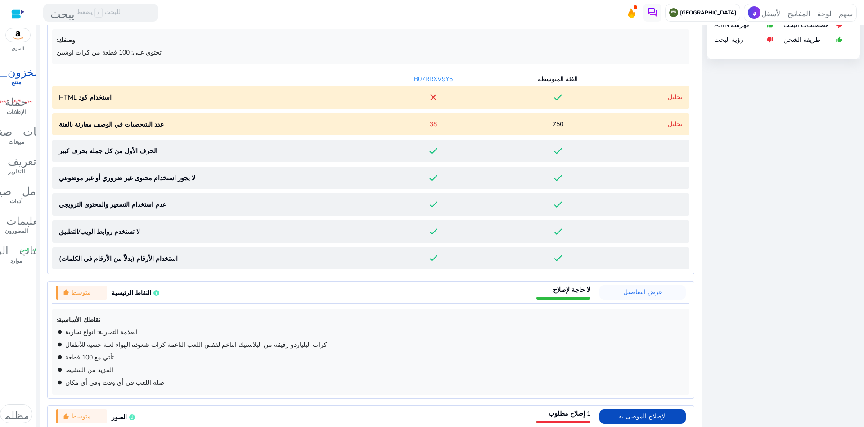
click at [676, 93] on font "تحليل" at bounding box center [675, 97] width 15 height 9
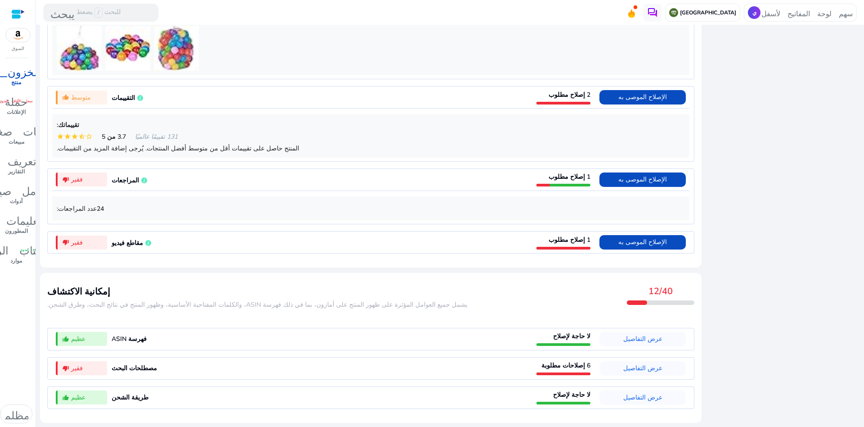
scroll to position [955, 0]
click at [640, 180] on font "الإصلاح الموصى به" at bounding box center [642, 179] width 49 height 9
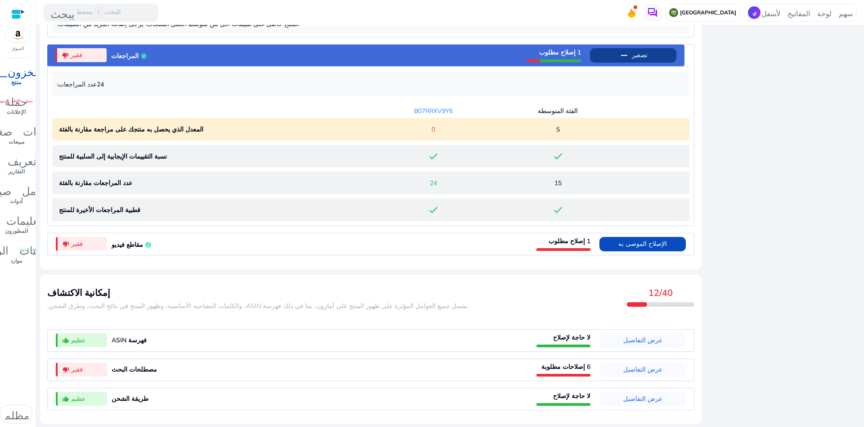
scroll to position [825, 0]
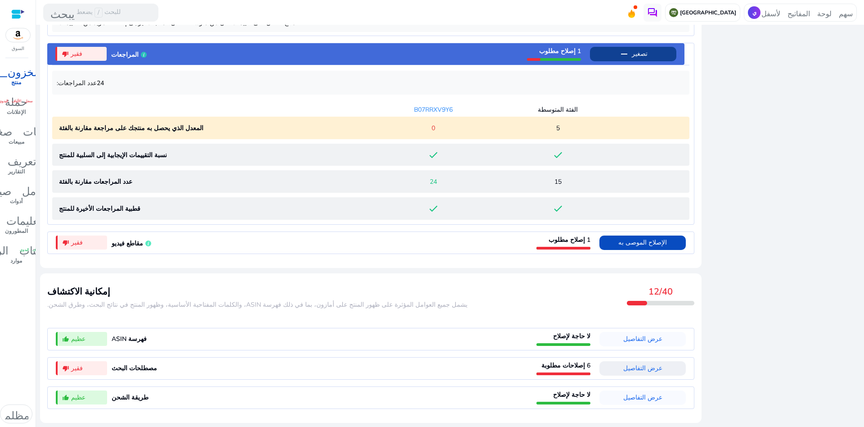
click at [636, 370] on font "عرض التفاصيل" at bounding box center [642, 368] width 39 height 9
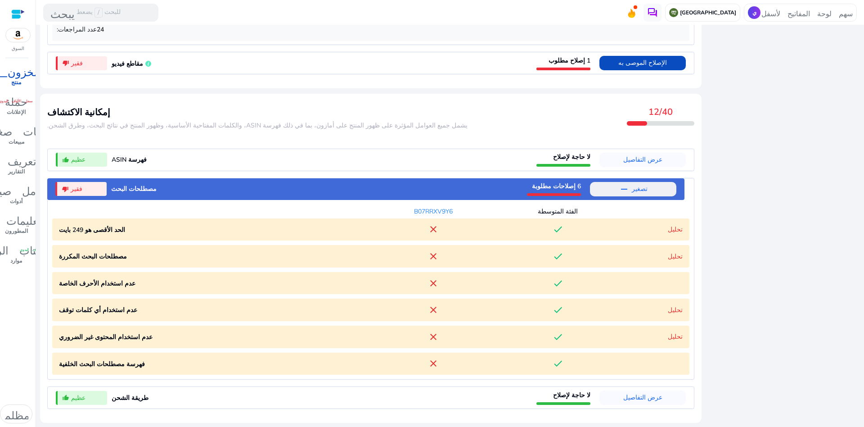
scroll to position [878, 0]
click at [674, 255] on font "تحليل" at bounding box center [675, 256] width 15 height 9
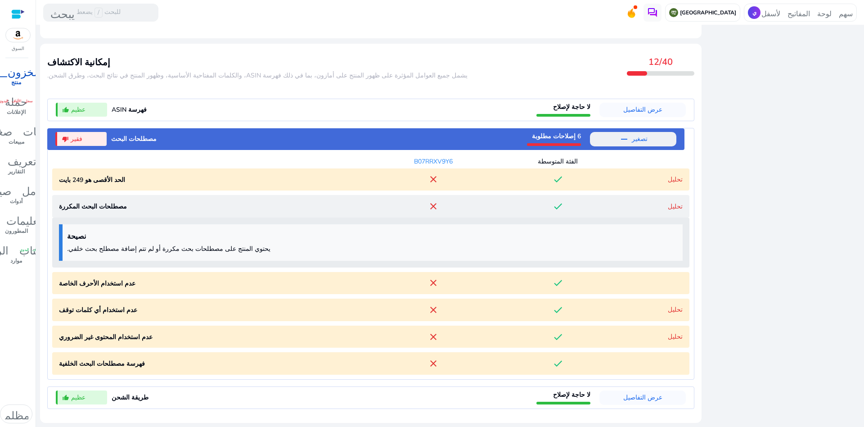
scroll to position [928, 0]
click at [634, 397] on font "عرض التفاصيل" at bounding box center [642, 397] width 39 height 9
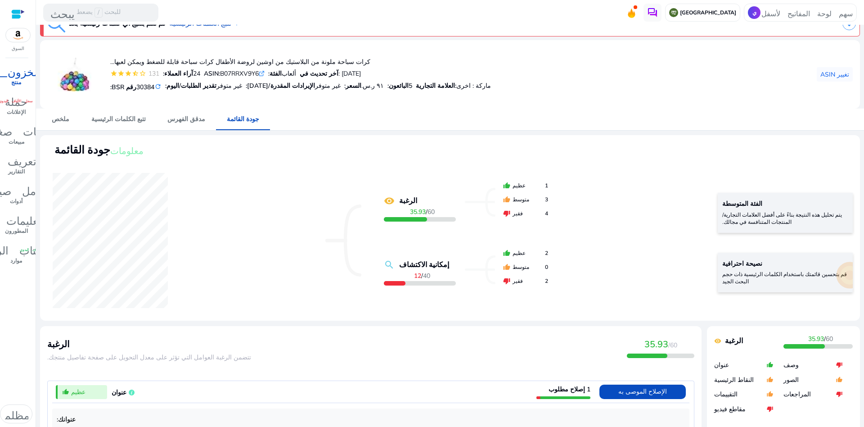
scroll to position [0, 0]
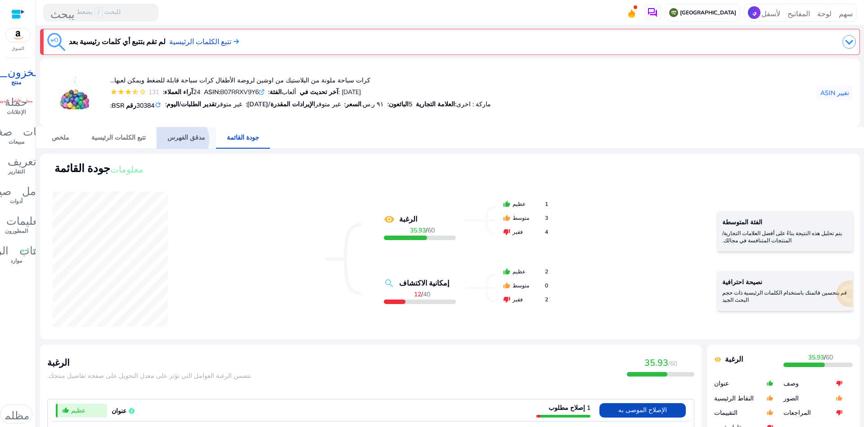
click at [170, 139] on font "مدقق الفهرس" at bounding box center [186, 137] width 38 height 9
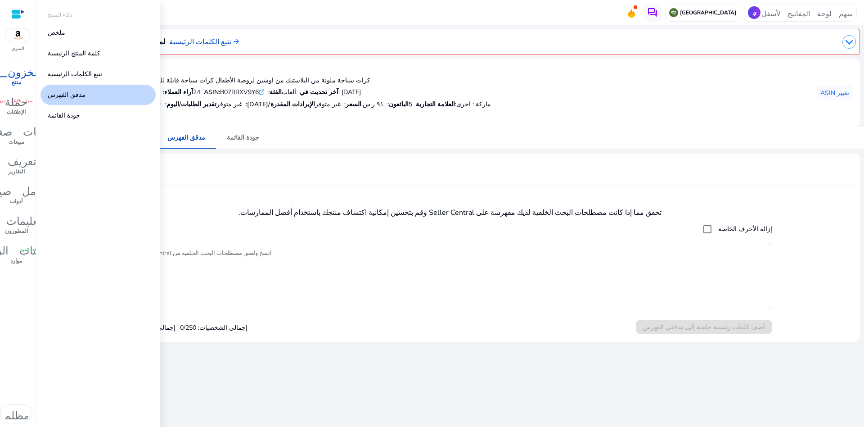
click at [17, 77] on link "المخزون_2 منتج" at bounding box center [16, 78] width 32 height 30
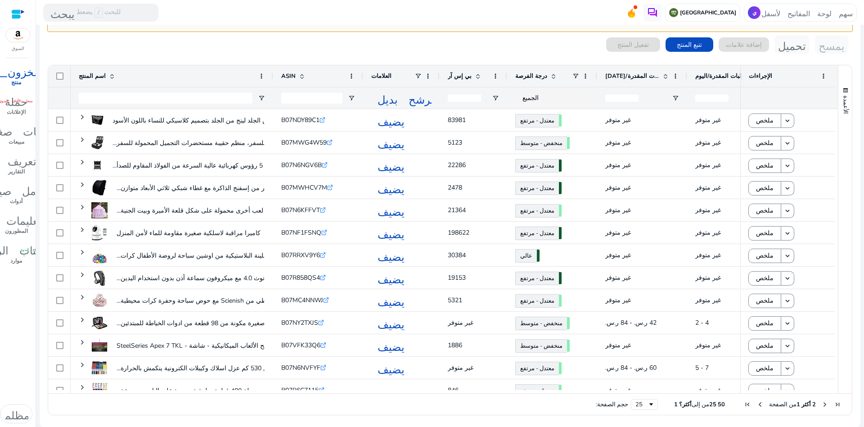
click at [532, 75] on font "درجة الفرصة" at bounding box center [531, 76] width 32 height 8
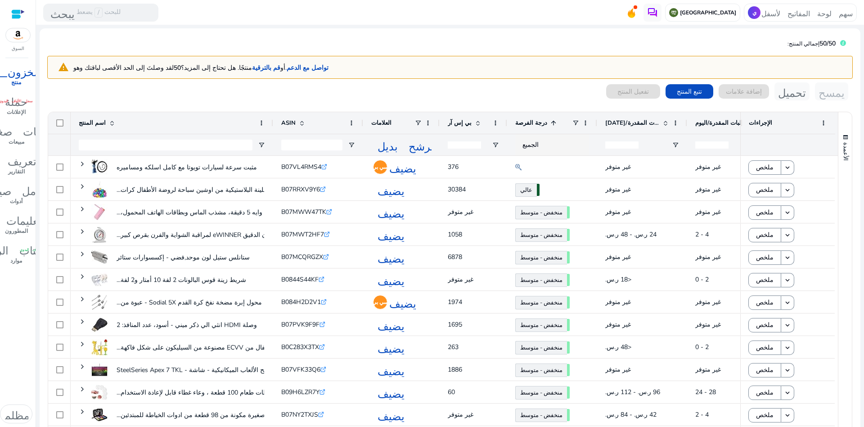
click at [712, 122] on font "الطلبات المقدرة/اليوم" at bounding box center [722, 123] width 54 height 8
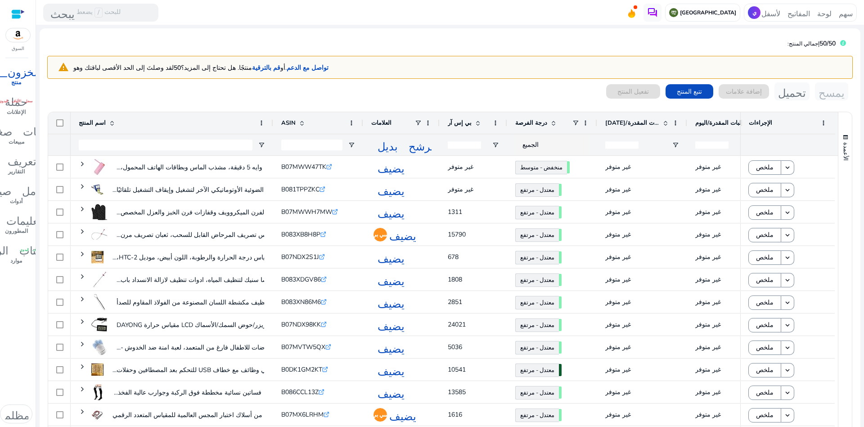
click at [712, 122] on font "الطلبات المقدرة/اليوم" at bounding box center [722, 123] width 54 height 8
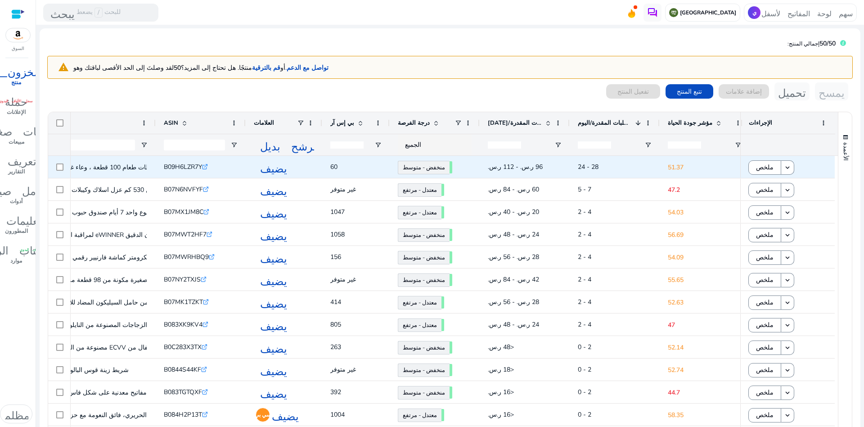
scroll to position [0, 130]
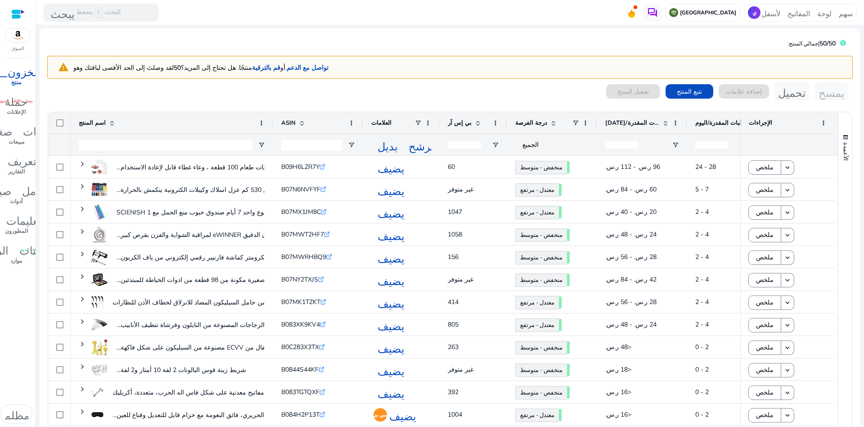
click at [506, 93] on div "0 منتجات مختارة تفعيل المنتج تتبع المنتج إضافة علامات تحميل يمسح" at bounding box center [450, 91] width 806 height 18
